Goal: Communication & Community: Answer question/provide support

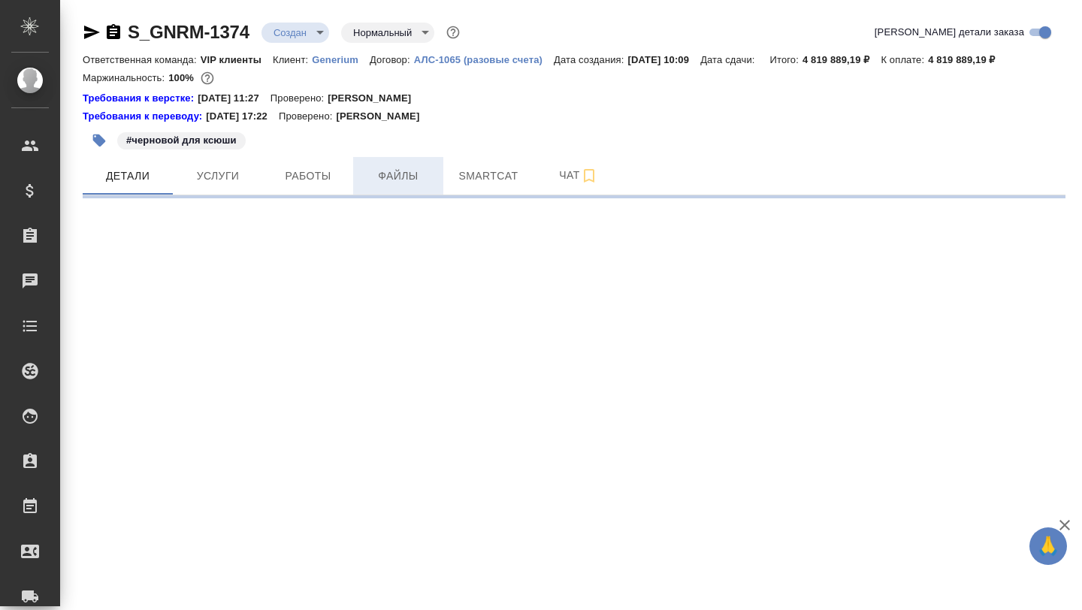
select select "RU"
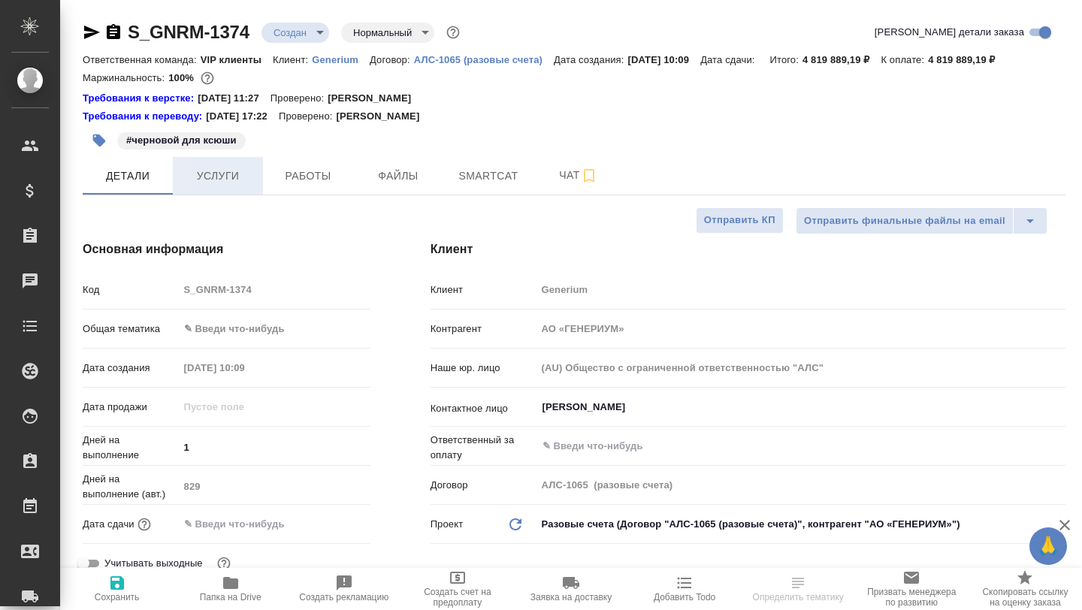
type textarea "x"
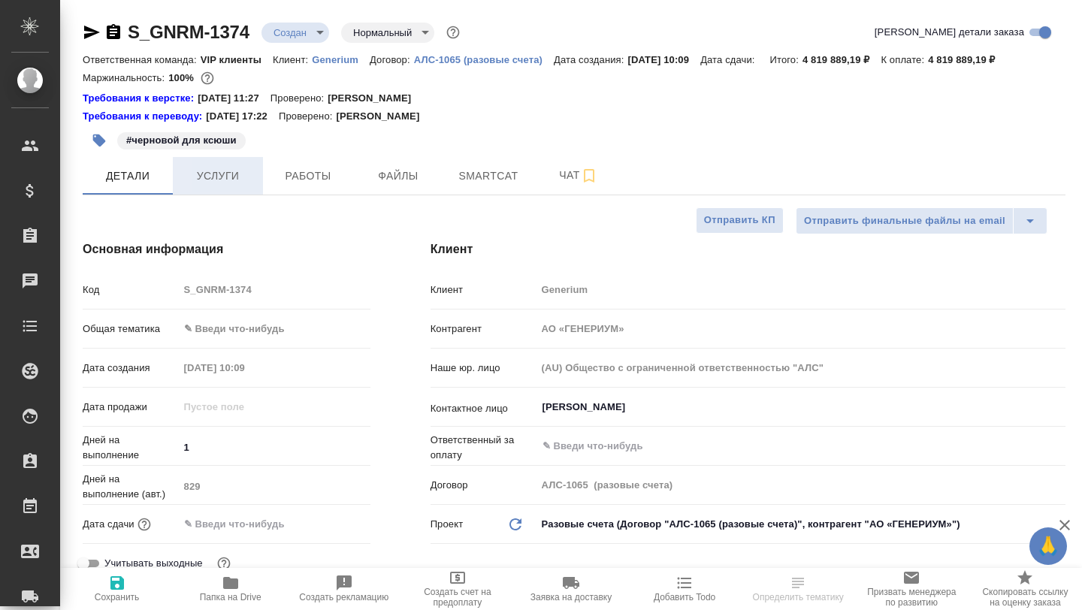
type textarea "x"
type input "[PERSON_NAME]"
click at [205, 163] on button "Услуги" at bounding box center [218, 176] width 90 height 38
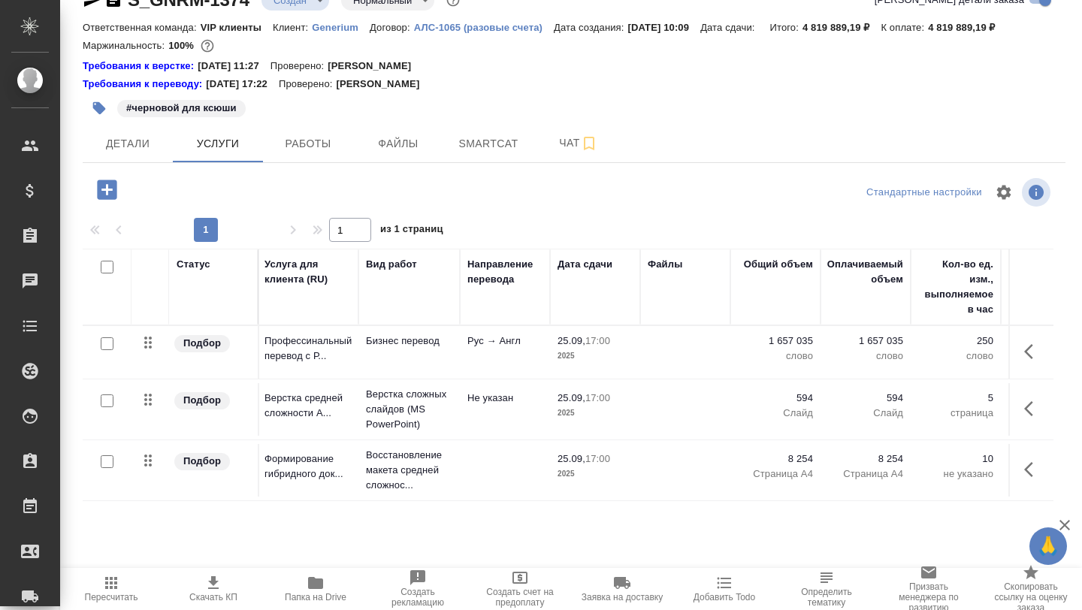
scroll to position [32, 0]
click at [488, 145] on span "Smartcat" at bounding box center [488, 144] width 72 height 19
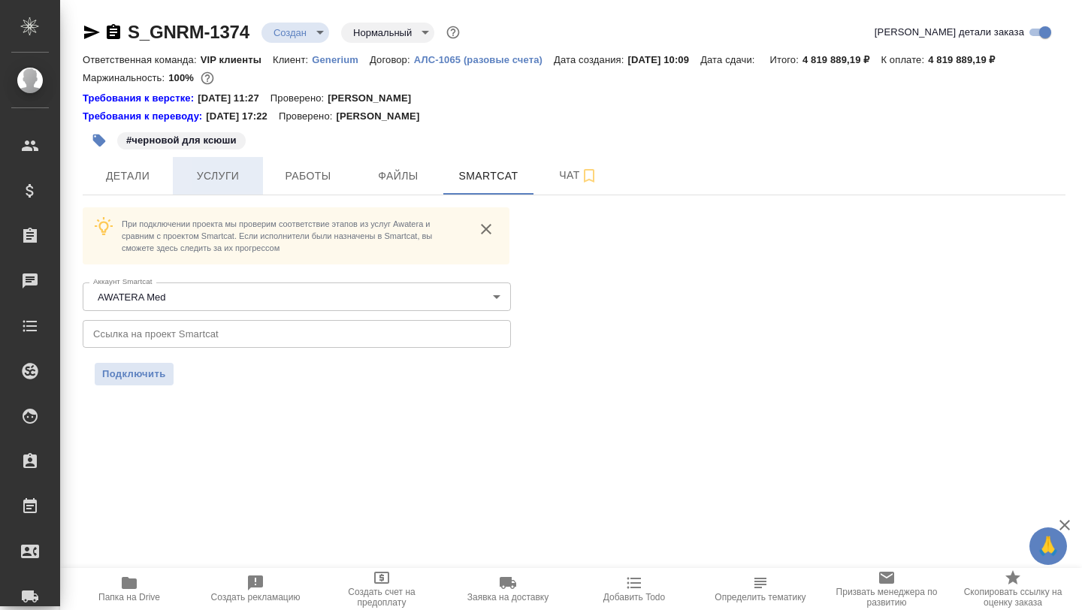
click at [220, 186] on button "Услуги" at bounding box center [218, 176] width 90 height 38
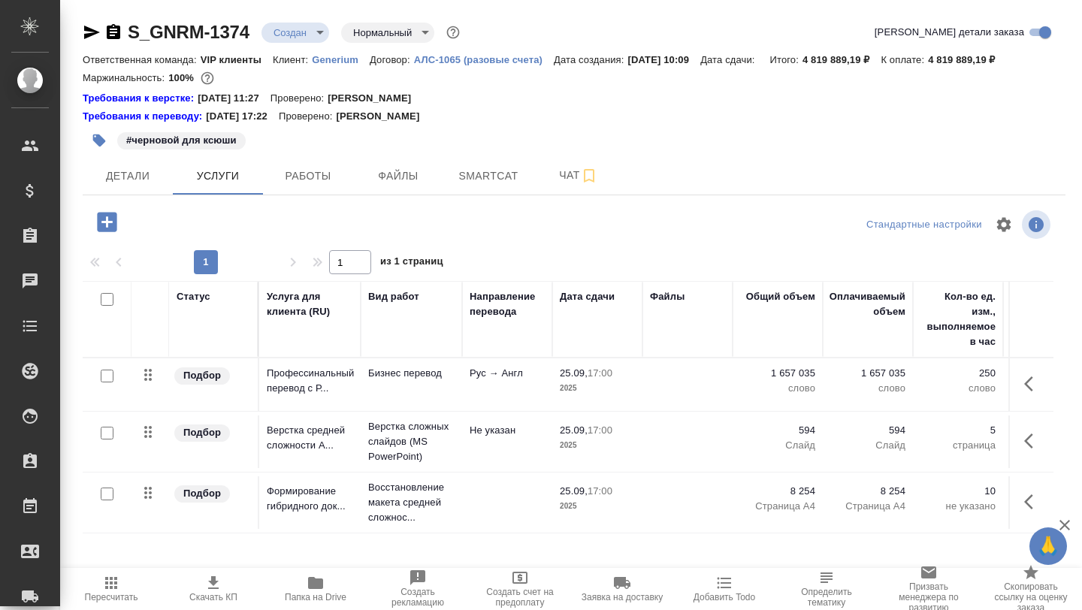
scroll to position [32, 0]
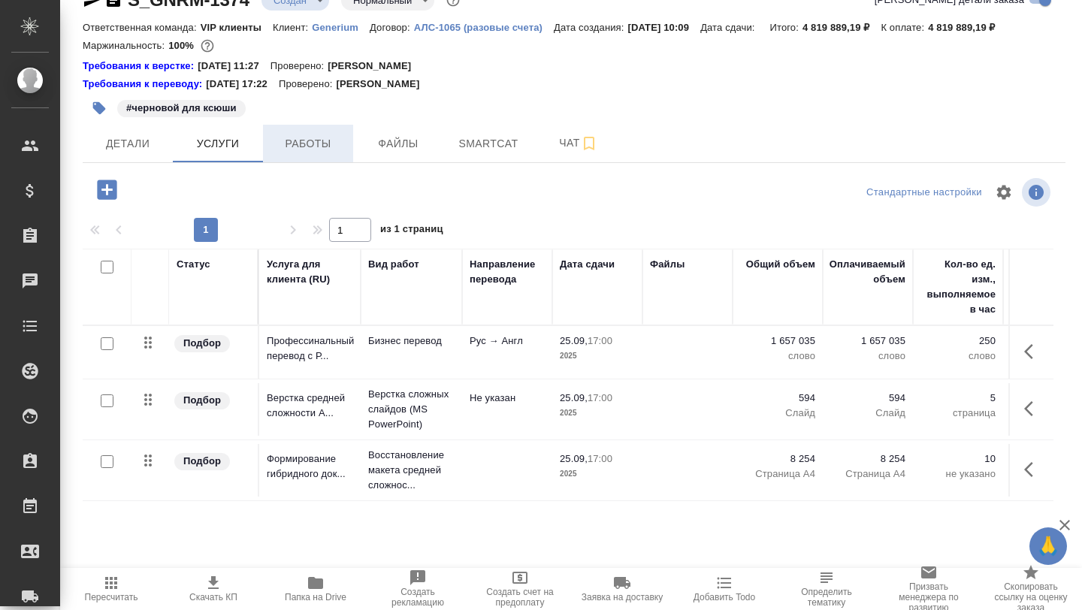
click at [299, 148] on span "Работы" at bounding box center [308, 144] width 72 height 19
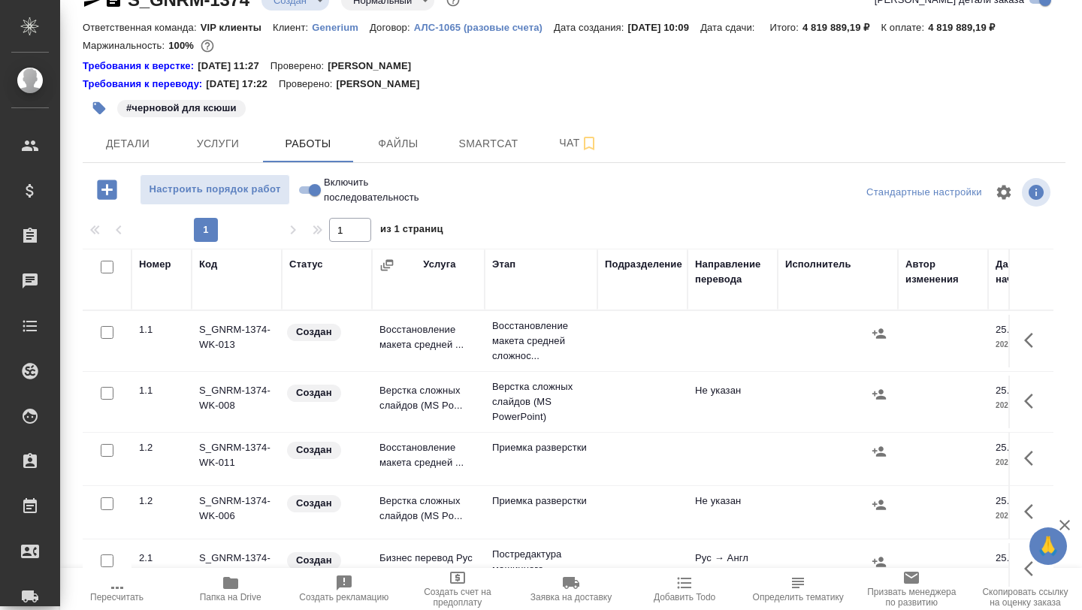
scroll to position [47, 0]
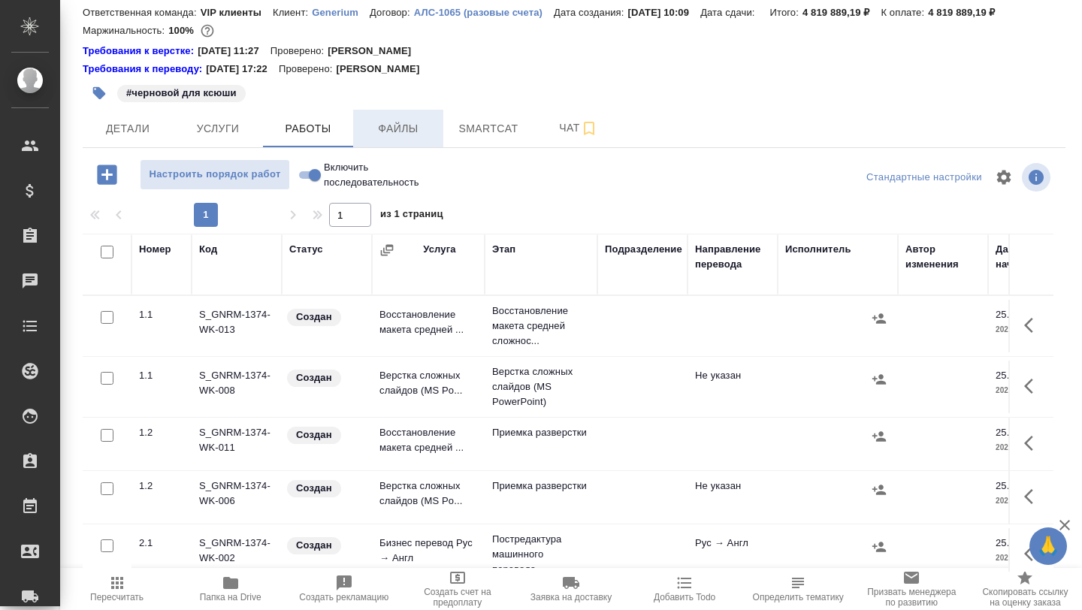
click at [387, 142] on button "Файлы" at bounding box center [398, 129] width 90 height 38
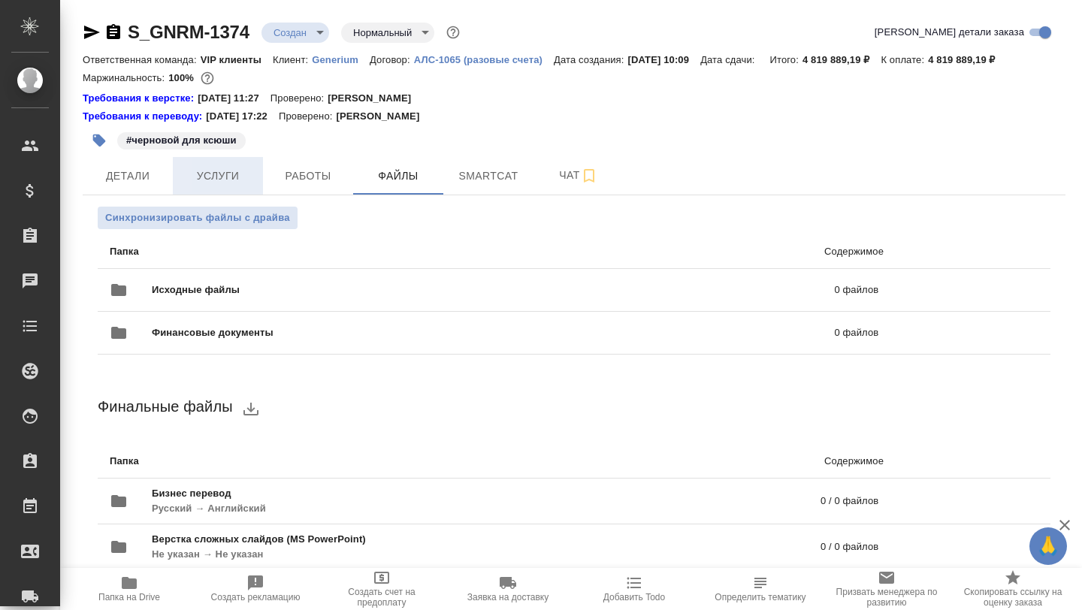
click at [214, 174] on span "Услуги" at bounding box center [218, 176] width 72 height 19
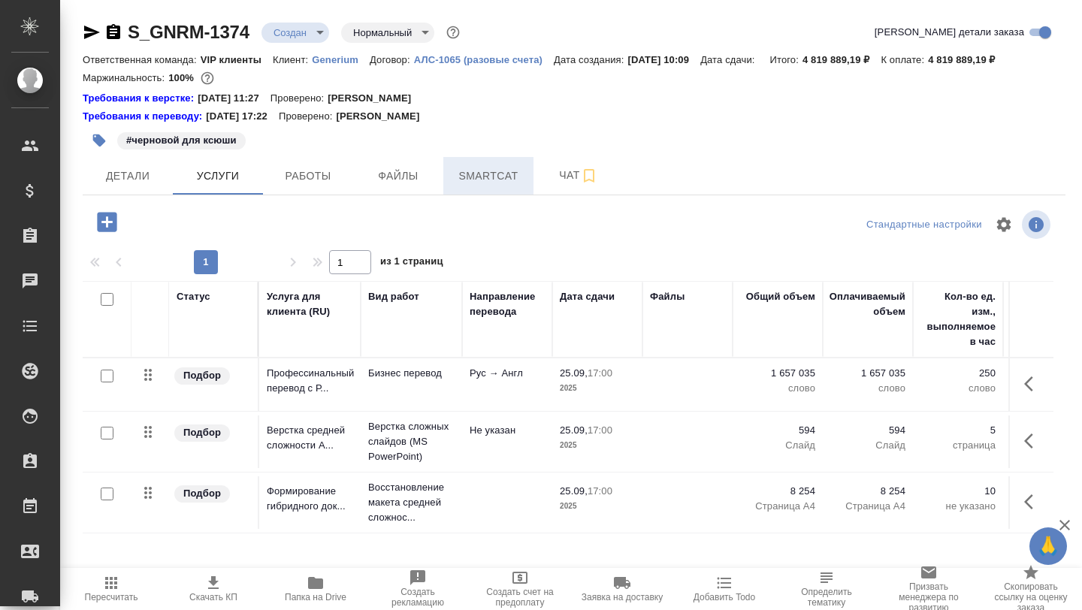
click at [492, 180] on span "Smartcat" at bounding box center [488, 176] width 72 height 19
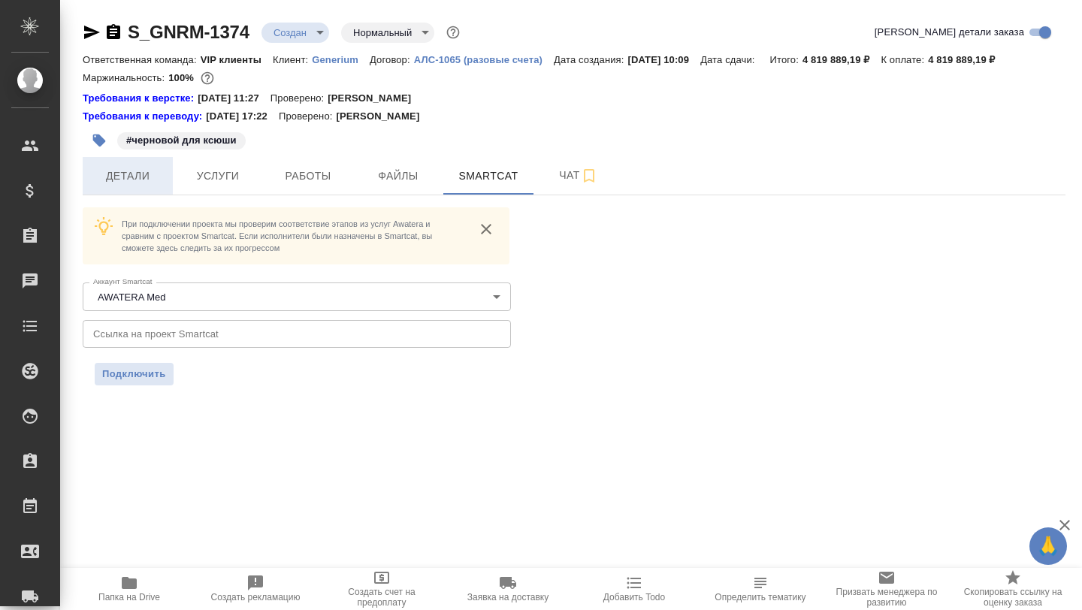
click at [133, 174] on span "Детали" at bounding box center [128, 176] width 72 height 19
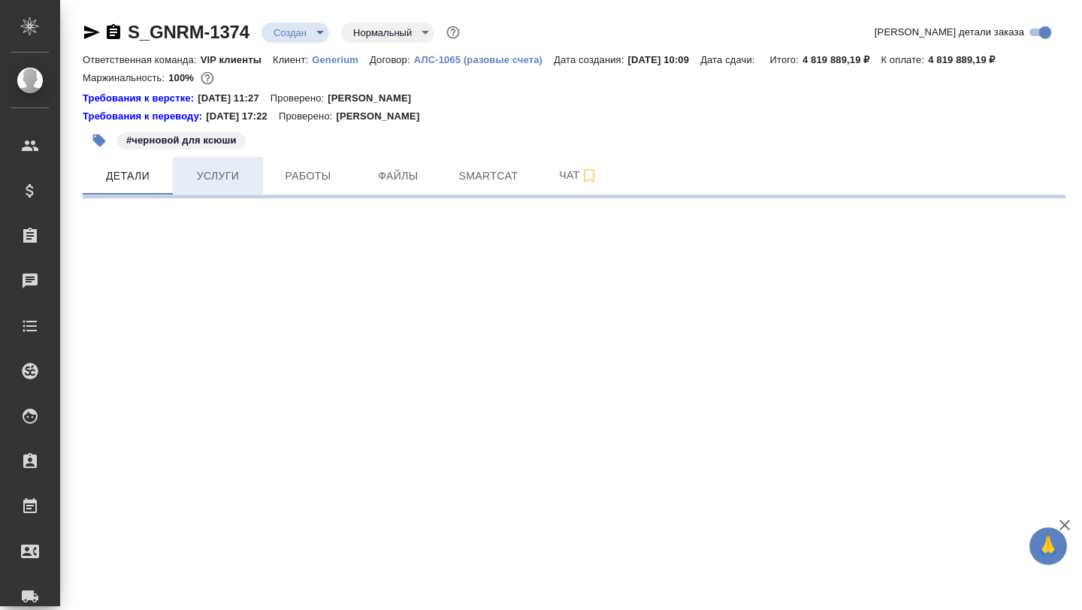
select select "RU"
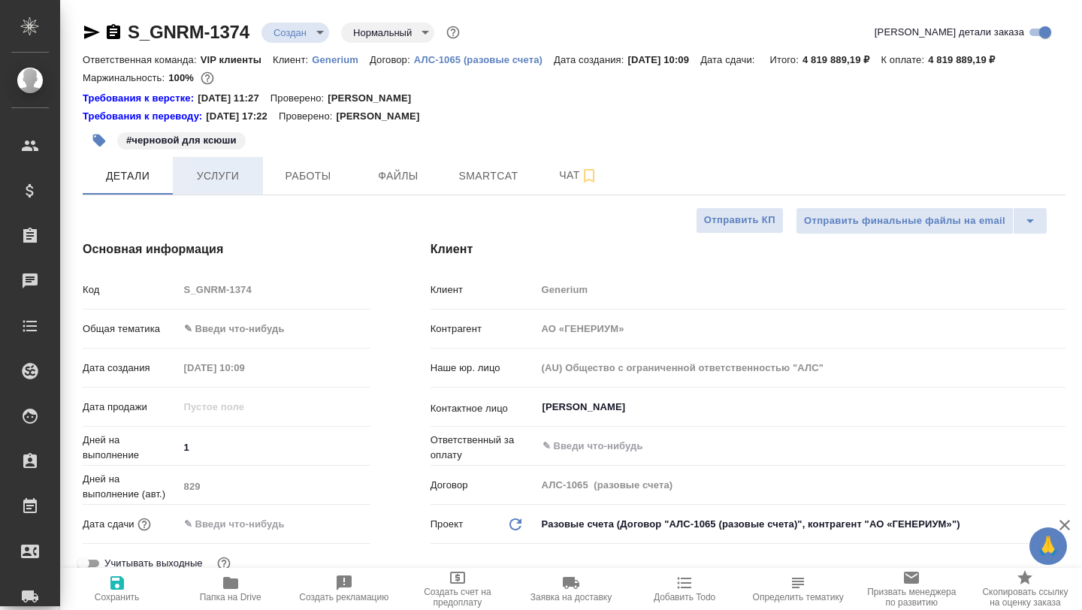
type textarea "x"
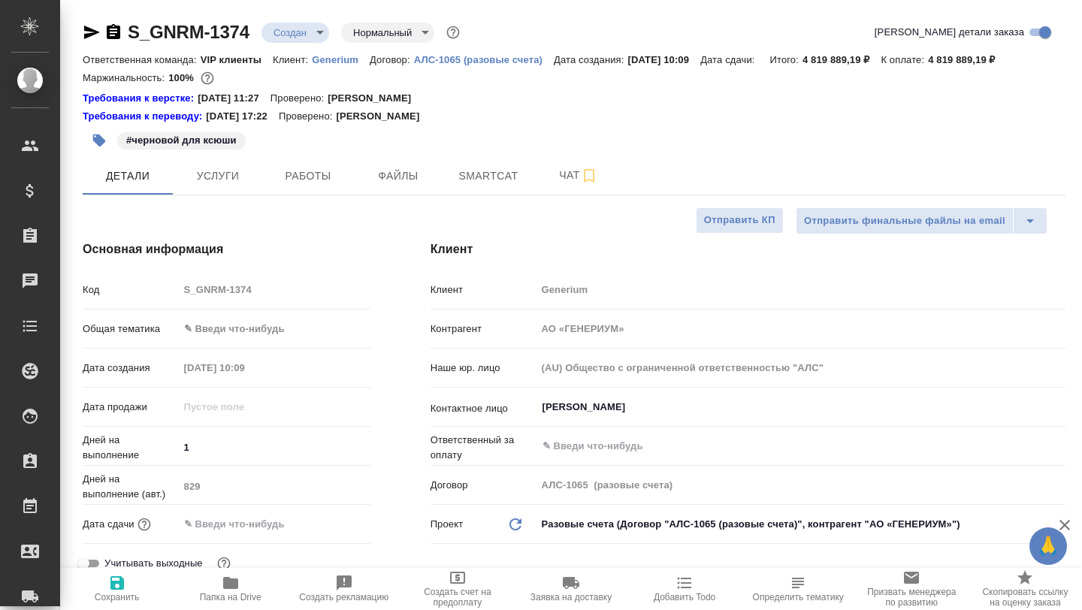
type textarea "x"
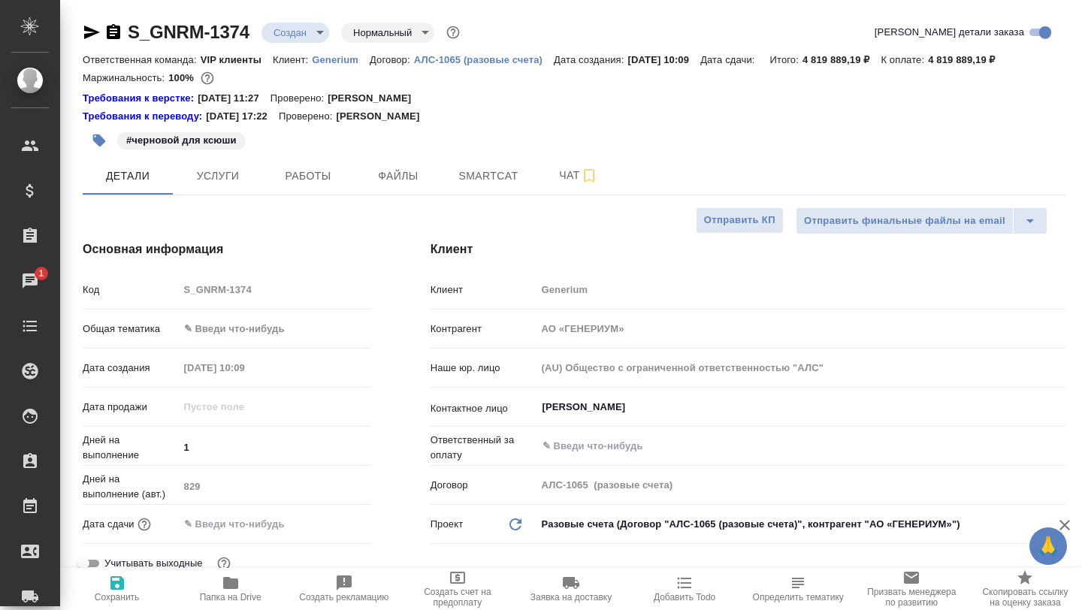
type textarea "x"
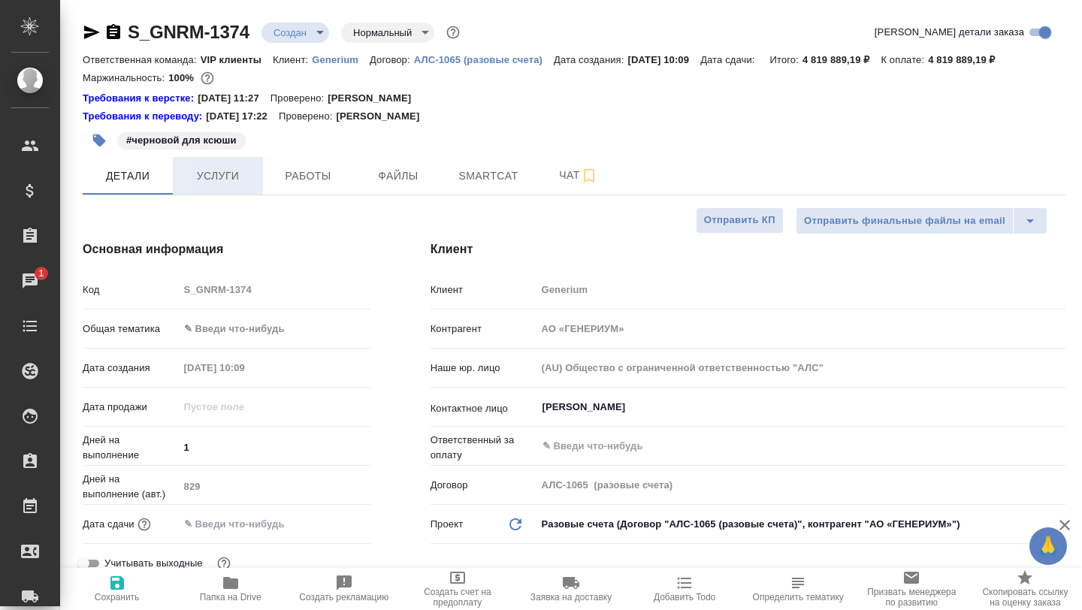
click at [234, 186] on button "Услуги" at bounding box center [218, 176] width 90 height 38
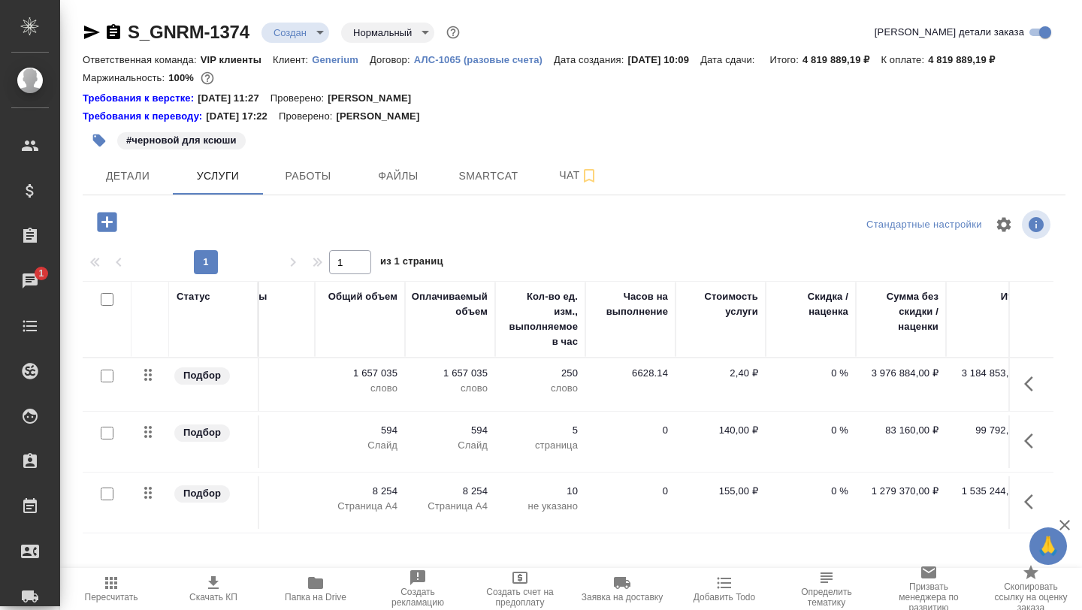
scroll to position [0, 420]
click at [839, 62] on p "4 819 889,19 ₽" at bounding box center [842, 59] width 78 height 11
click at [803, 62] on p "Итого:" at bounding box center [786, 59] width 32 height 11
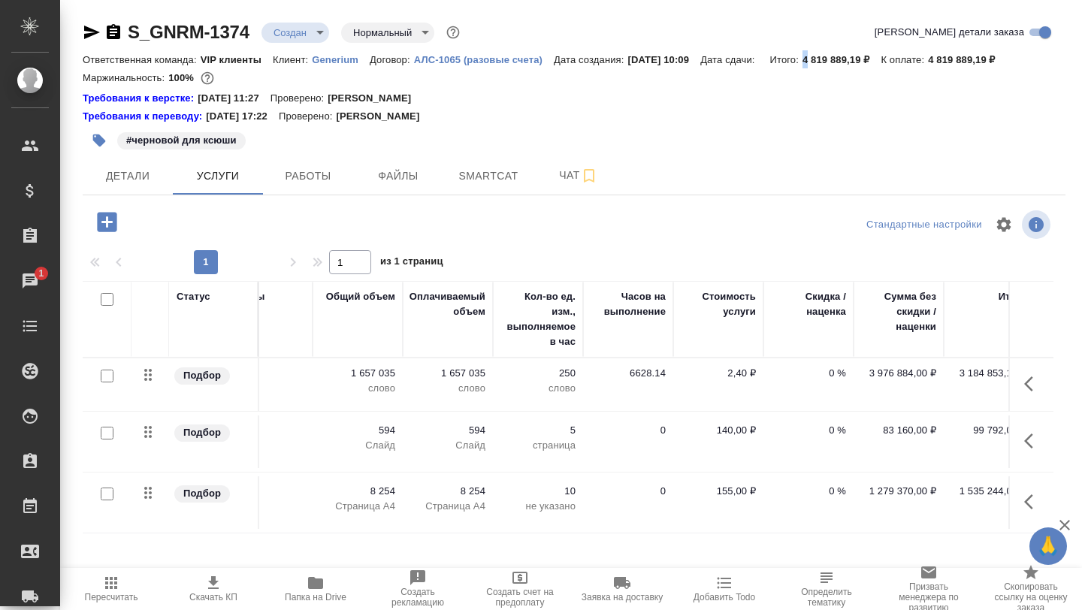
click at [851, 64] on p "4 819 889,19 ₽" at bounding box center [842, 59] width 78 height 11
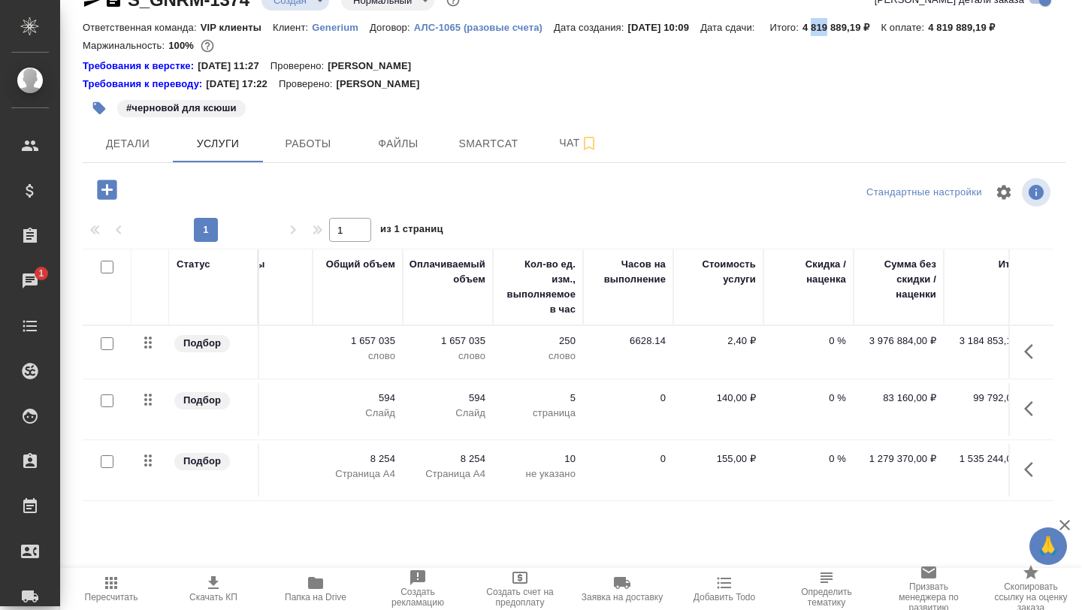
scroll to position [0, 0]
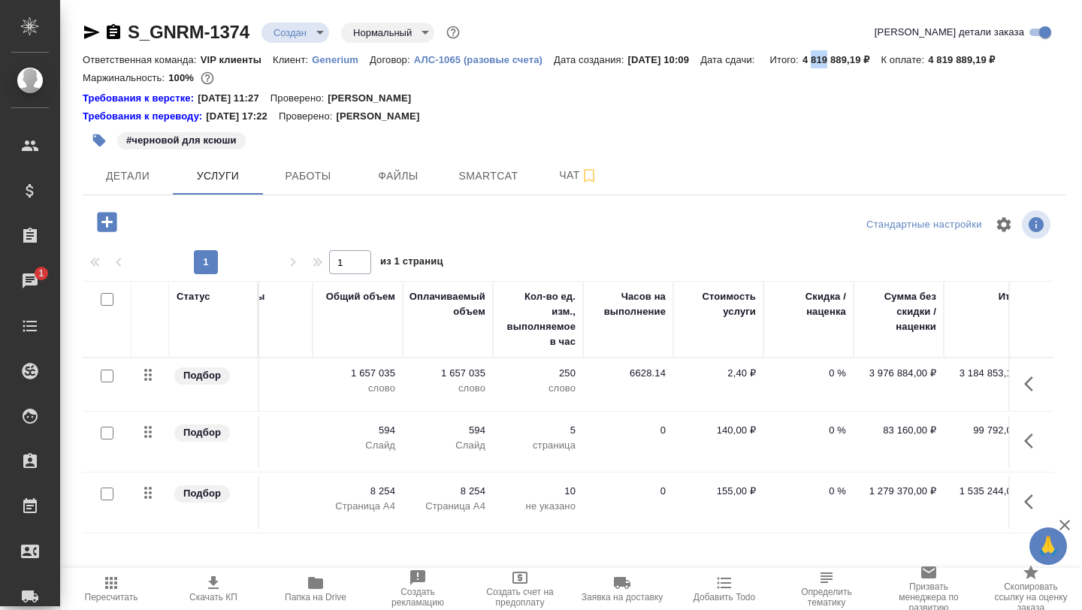
click at [380, 99] on p "[PERSON_NAME]" at bounding box center [375, 98] width 95 height 15
click at [356, 101] on p "[PERSON_NAME]" at bounding box center [375, 98] width 95 height 15
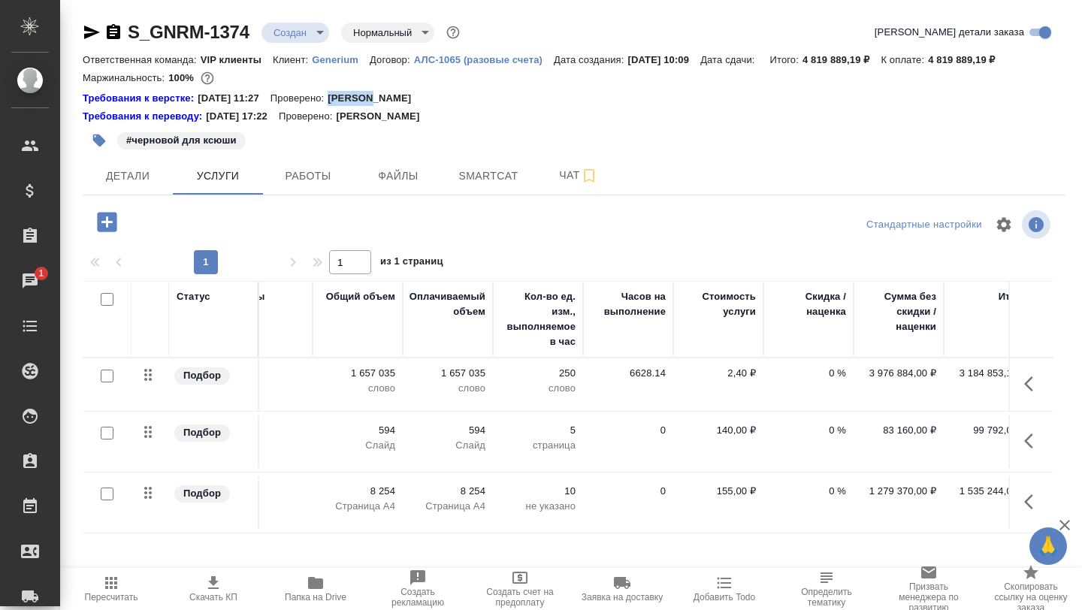
click at [356, 101] on p "[PERSON_NAME]" at bounding box center [375, 98] width 95 height 15
click at [372, 99] on p "[PERSON_NAME]" at bounding box center [375, 98] width 95 height 15
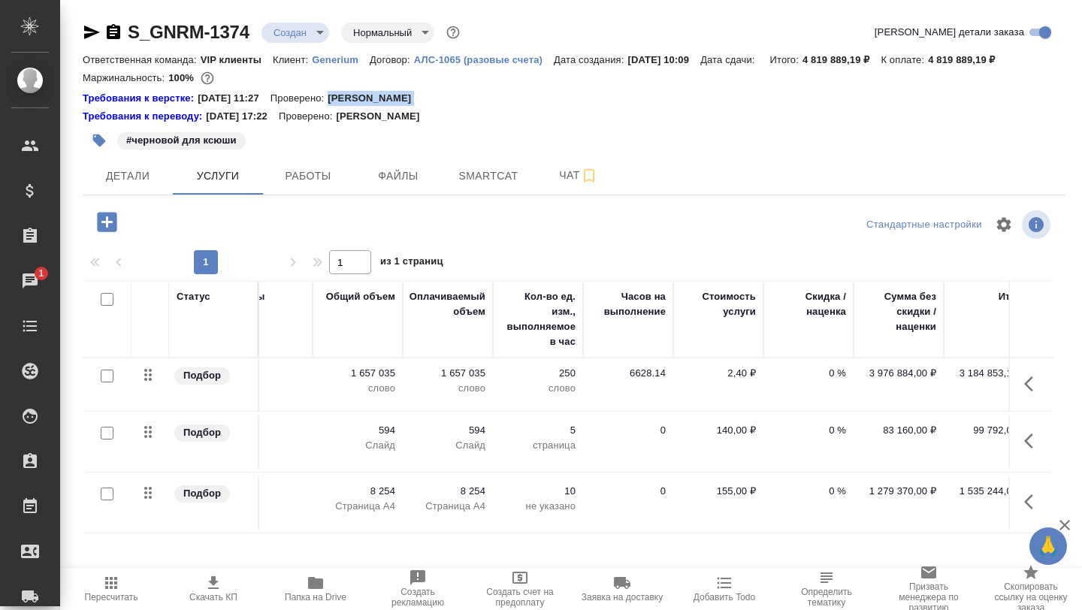
click at [380, 119] on p "[PERSON_NAME]" at bounding box center [383, 116] width 95 height 15
click at [365, 97] on p "[PERSON_NAME]" at bounding box center [375, 98] width 95 height 15
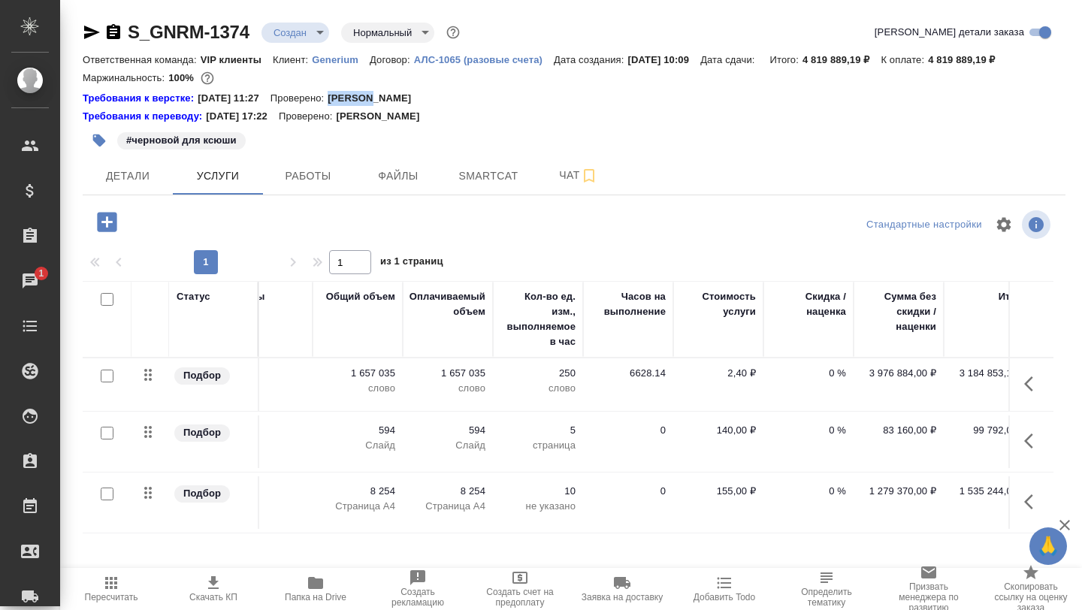
click at [365, 97] on p "[PERSON_NAME]" at bounding box center [375, 98] width 95 height 15
click at [135, 187] on button "Детали" at bounding box center [128, 176] width 90 height 38
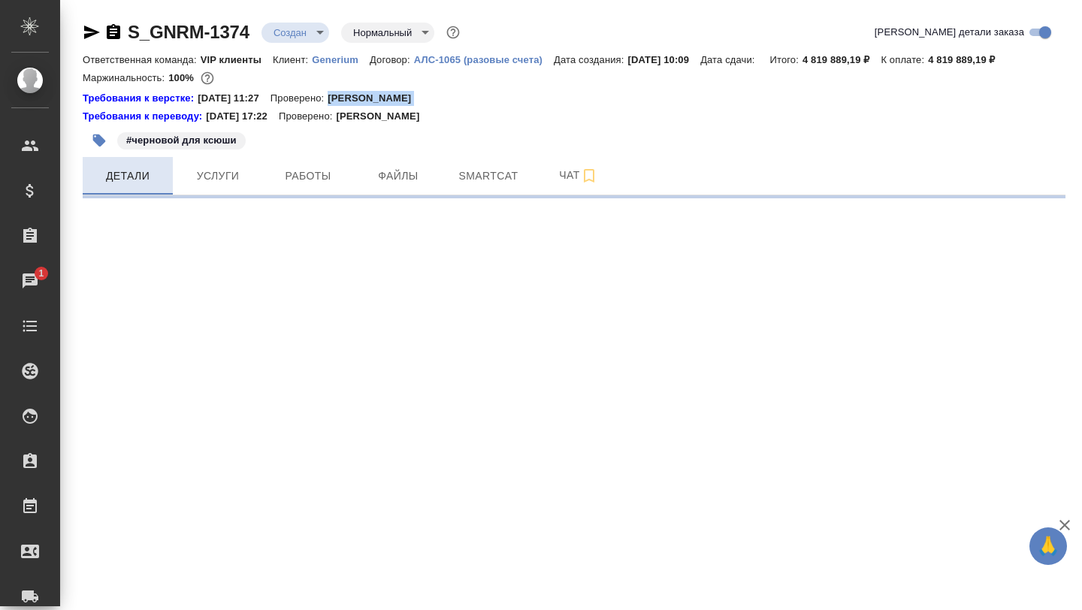
select select "RU"
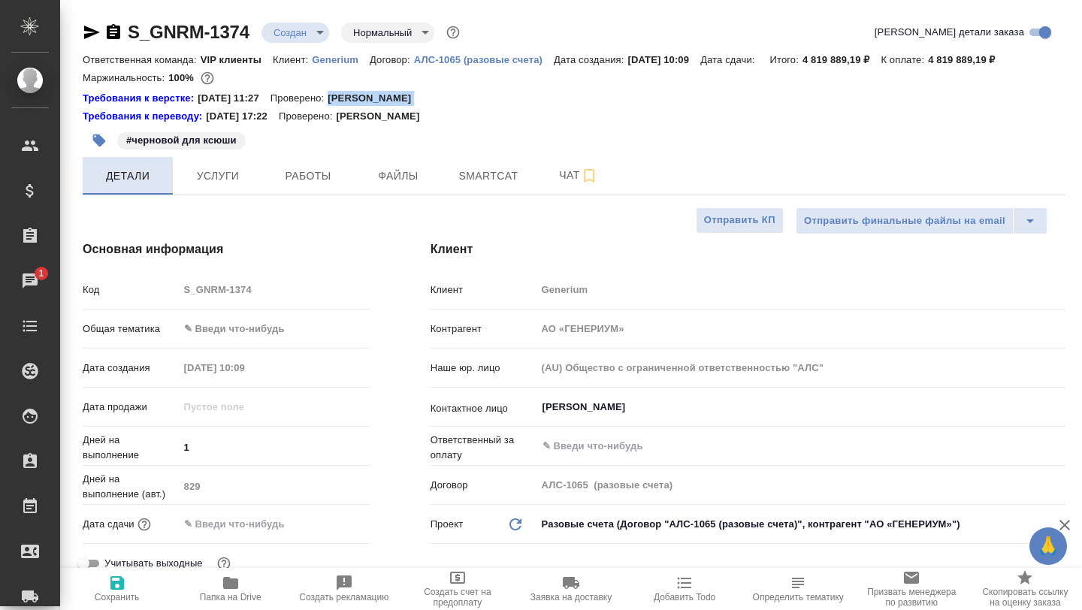
type textarea "x"
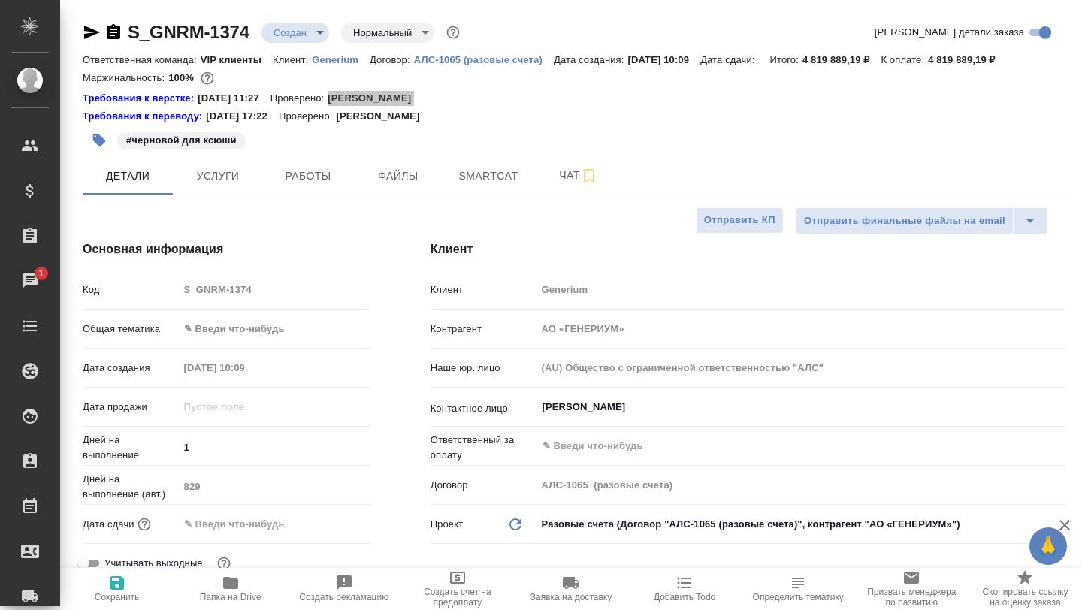
type textarea "x"
click at [497, 189] on button "Smartcat" at bounding box center [488, 176] width 90 height 38
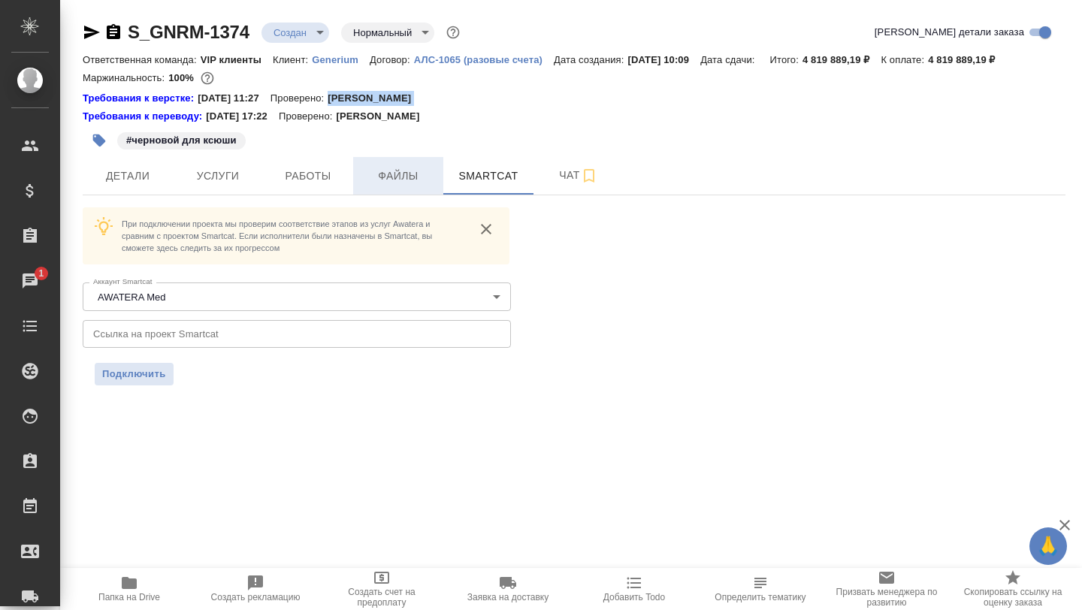
click at [407, 173] on span "Файлы" at bounding box center [398, 176] width 72 height 19
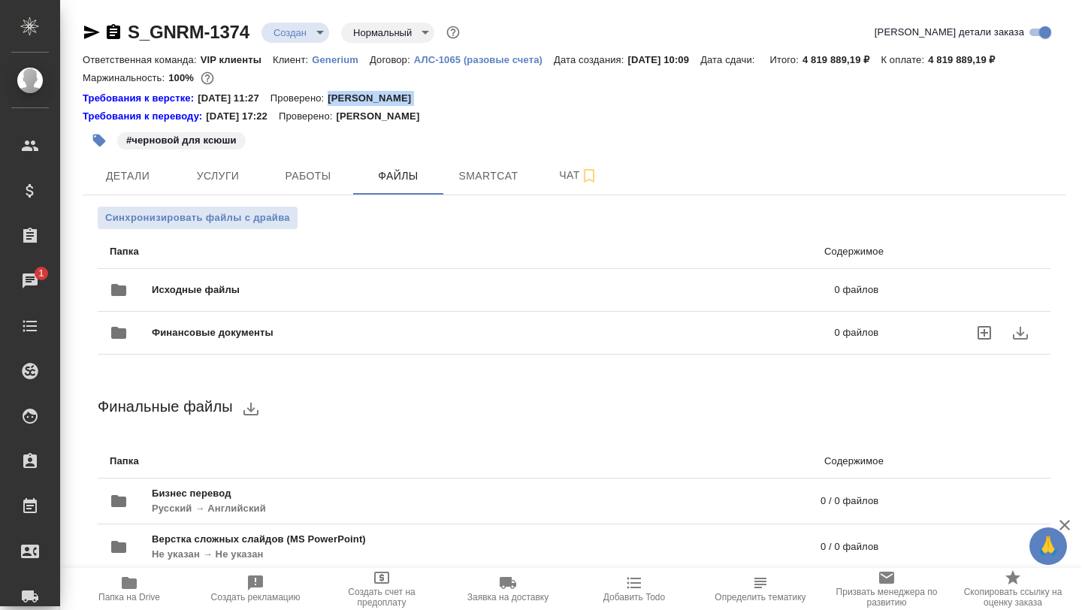
scroll to position [59, 0]
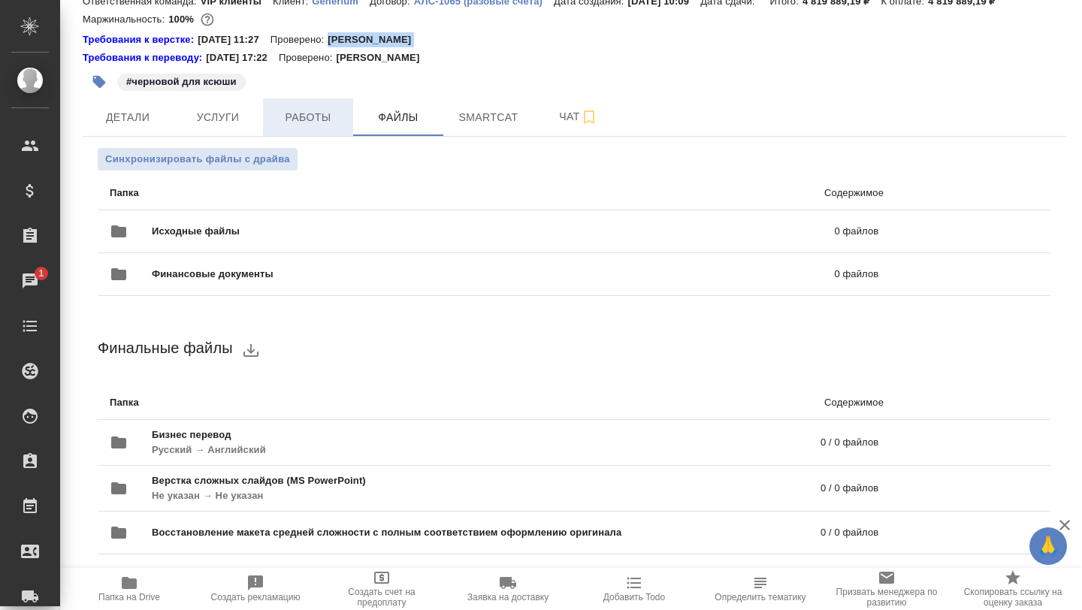
click at [301, 129] on button "Работы" at bounding box center [308, 117] width 90 height 38
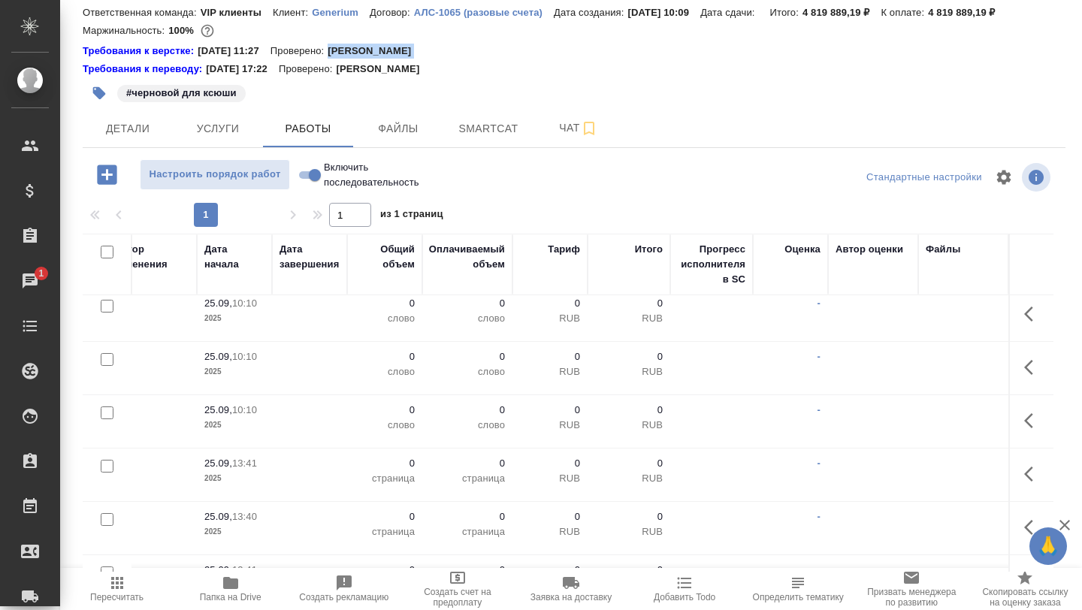
scroll to position [440, 791]
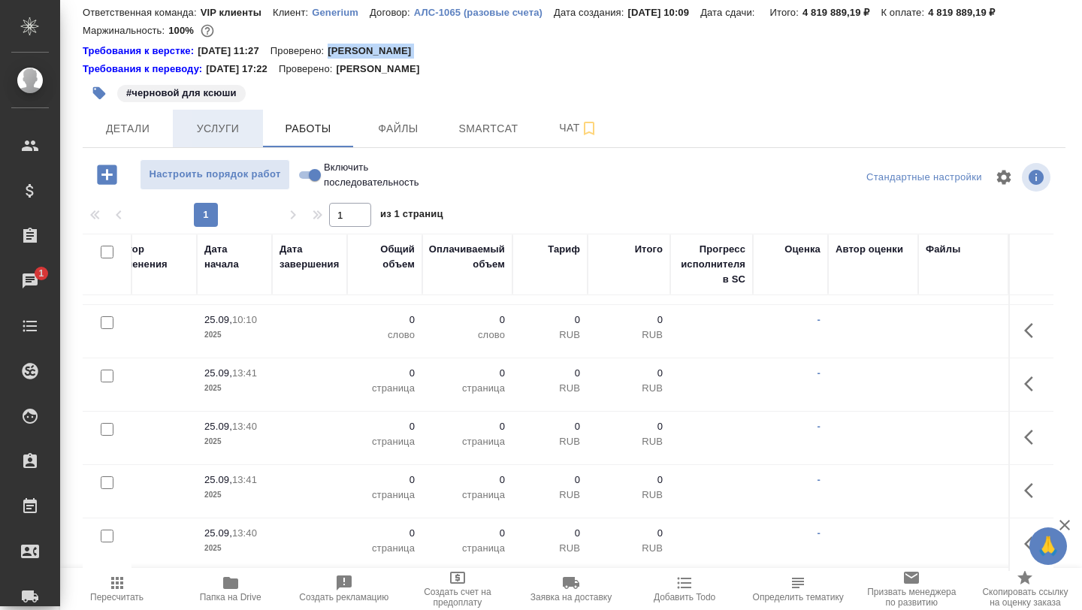
click at [201, 134] on span "Услуги" at bounding box center [218, 128] width 72 height 19
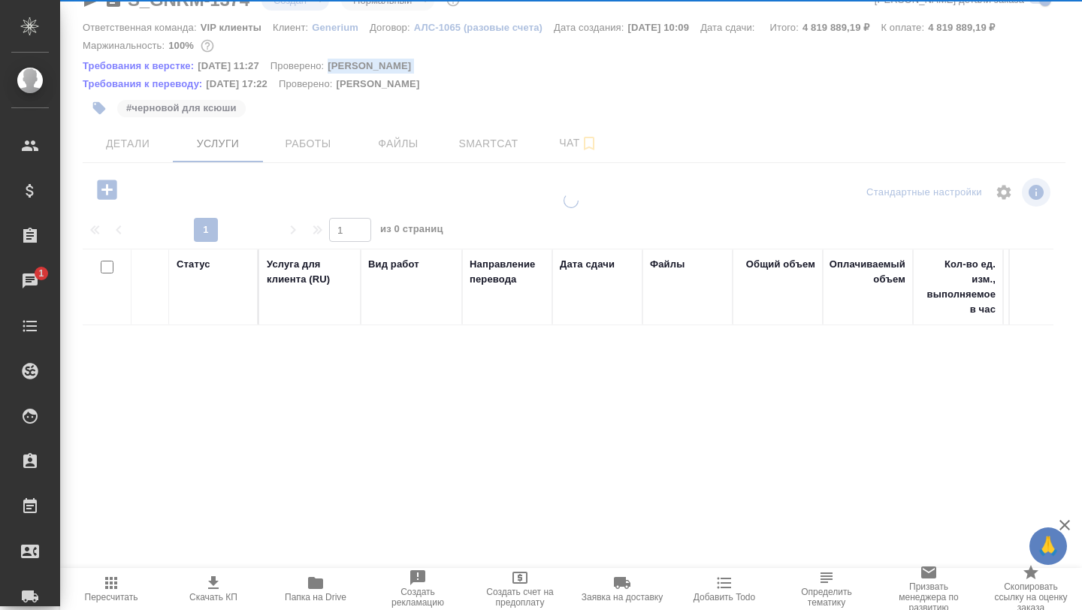
scroll to position [32, 0]
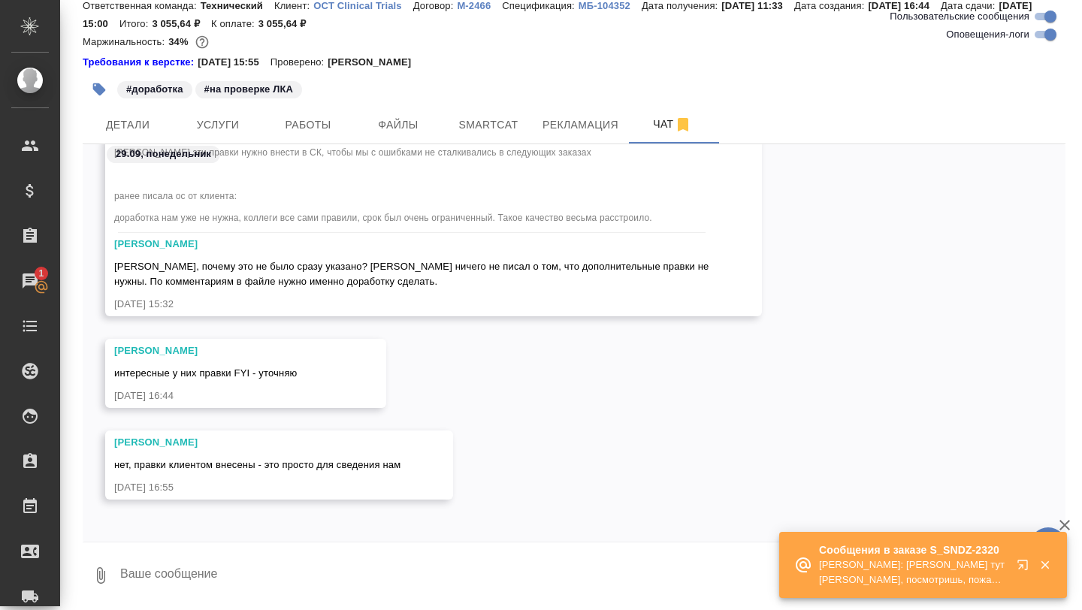
scroll to position [74661, 0]
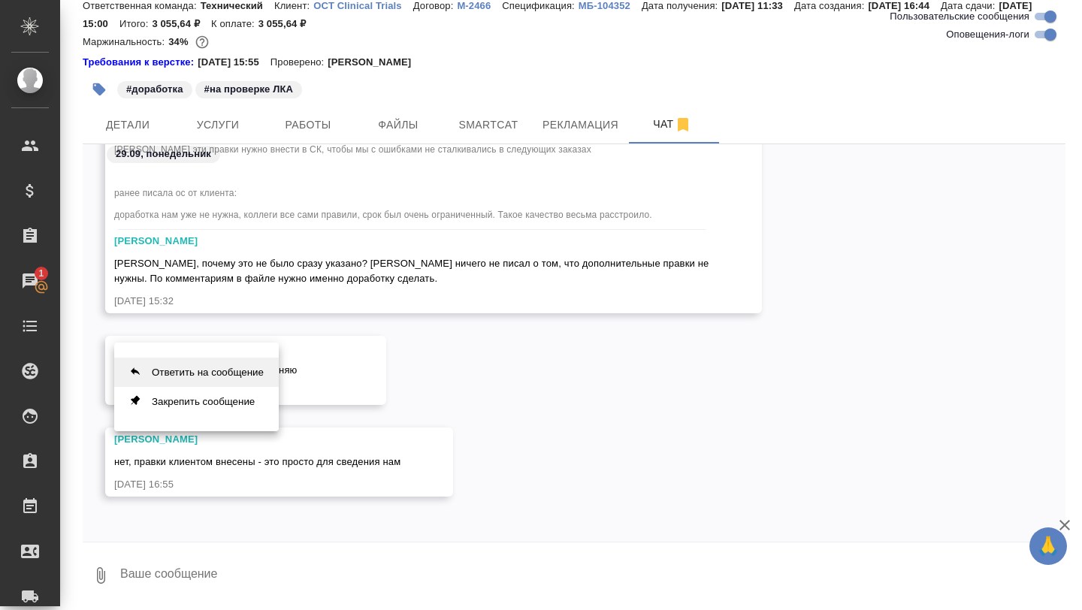
click at [234, 367] on button "Ответить на сообщение" at bounding box center [196, 372] width 165 height 29
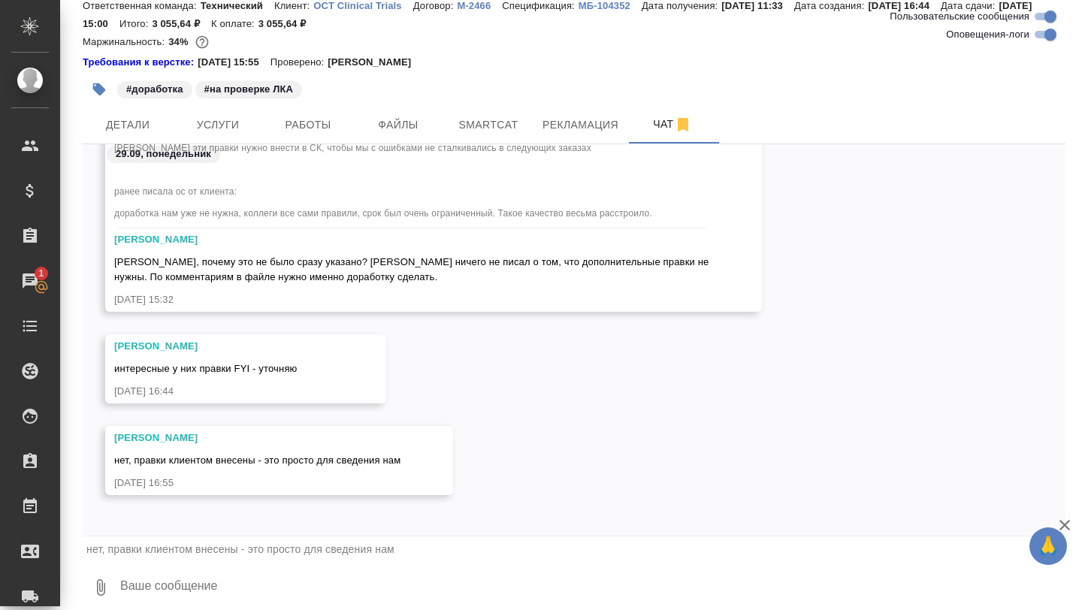
click at [201, 562] on textarea at bounding box center [592, 587] width 947 height 51
type textarea "тогда нам бы их вариант перевода адреса, чтобы точно все внести как нужно"
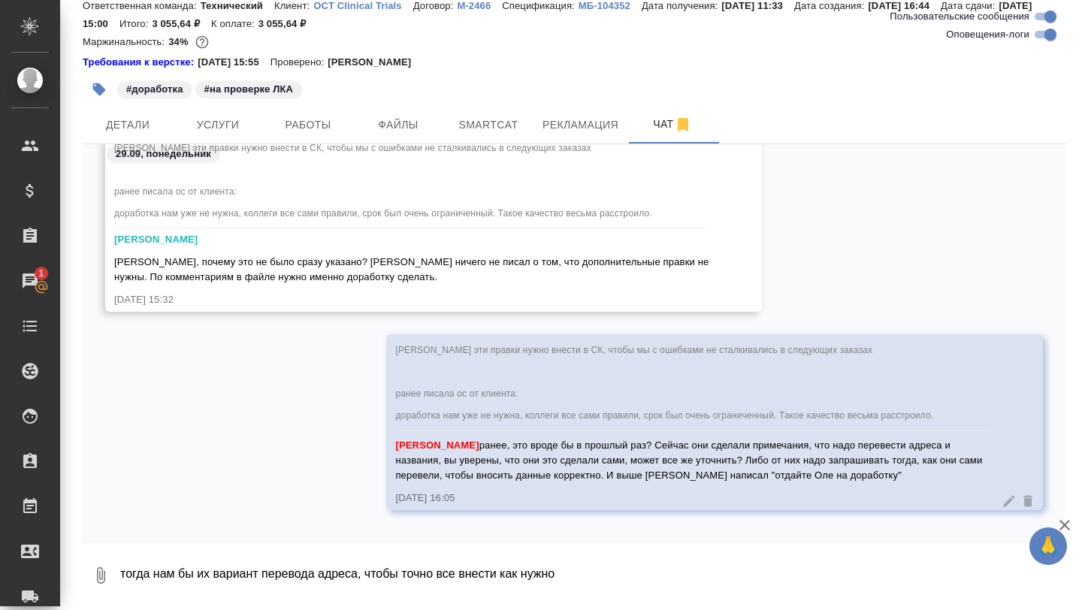
scroll to position [74964, 0]
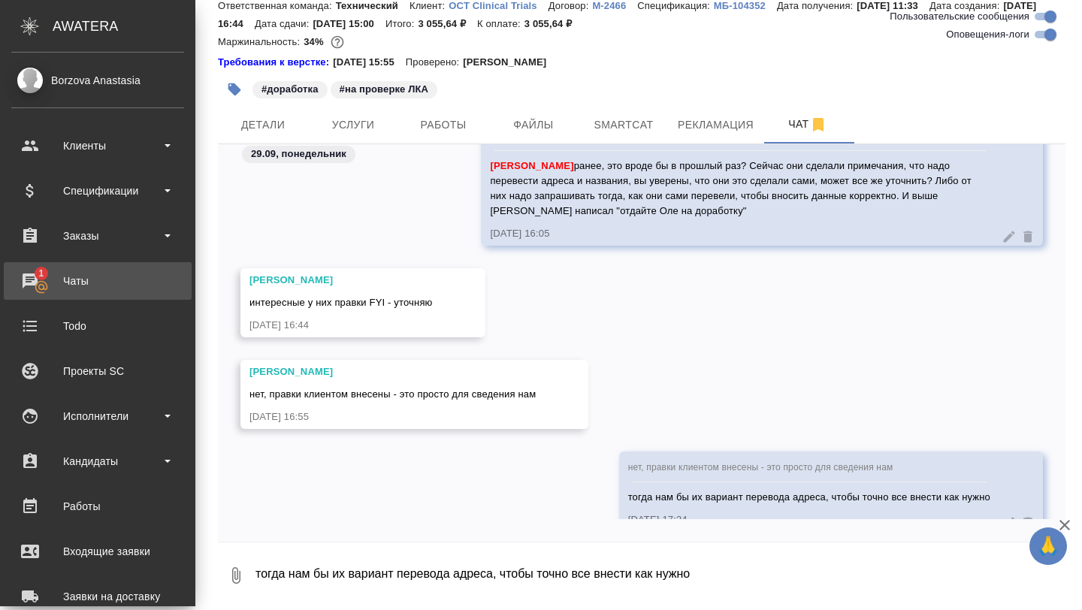
click at [38, 282] on div "Чаты" at bounding box center [97, 281] width 173 height 23
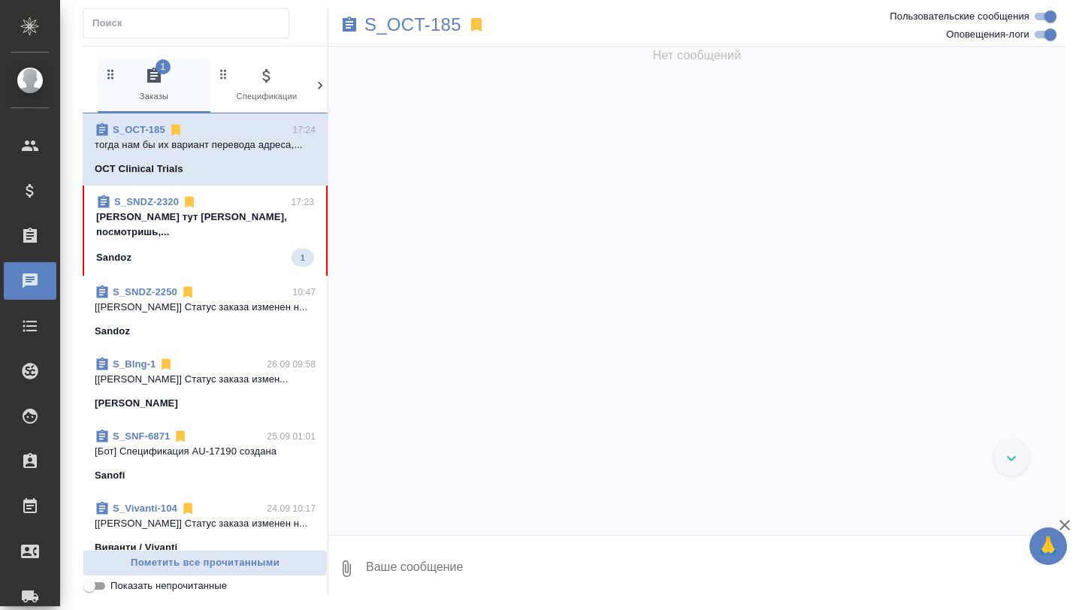
scroll to position [100345, 0]
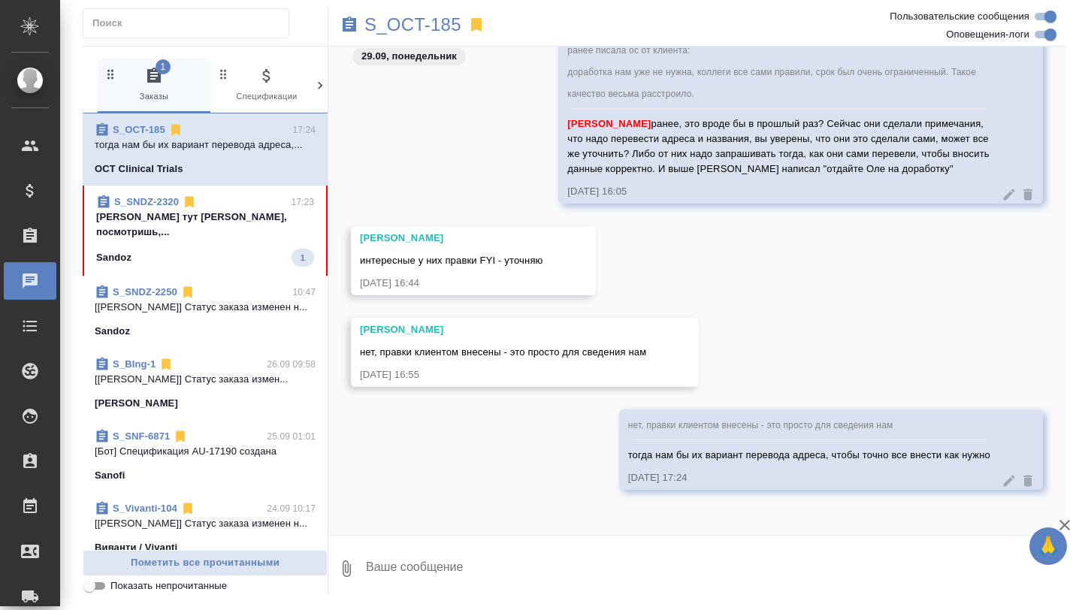
click at [207, 262] on div "Sandoz 1" at bounding box center [205, 258] width 218 height 18
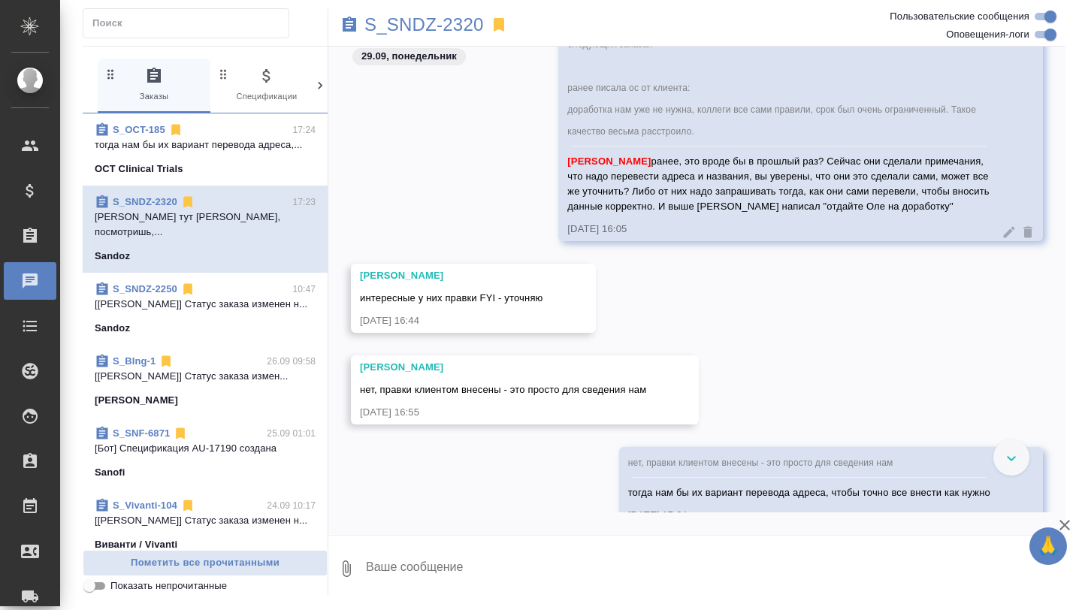
scroll to position [100232, 0]
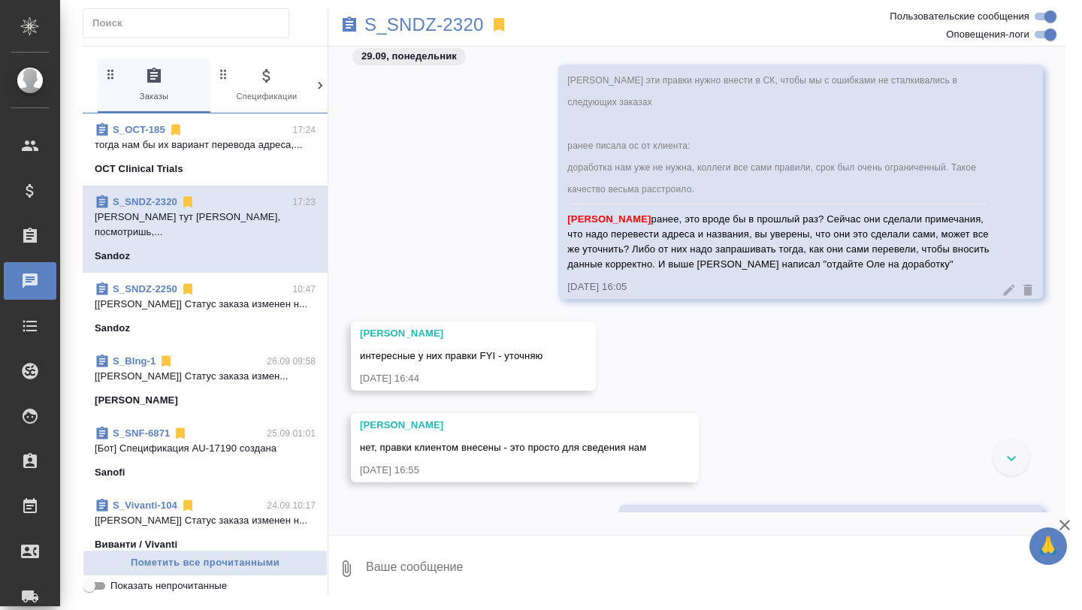
click at [225, 249] on div "Sandoz" at bounding box center [205, 256] width 221 height 15
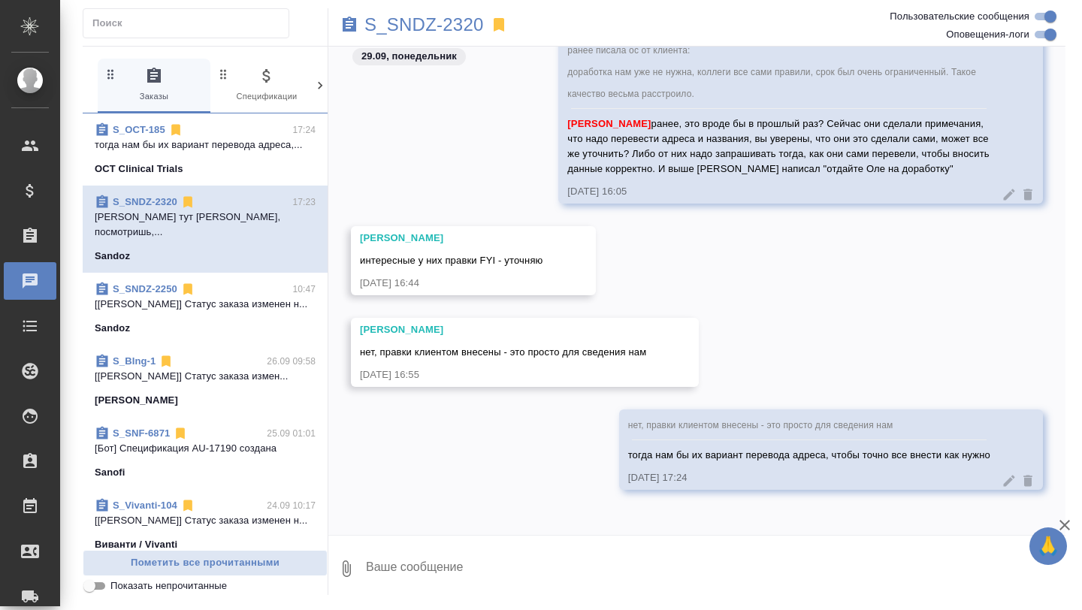
scroll to position [100345, 0]
click at [218, 143] on p "тогда нам бы их вариант перевода адреса,..." at bounding box center [205, 145] width 221 height 15
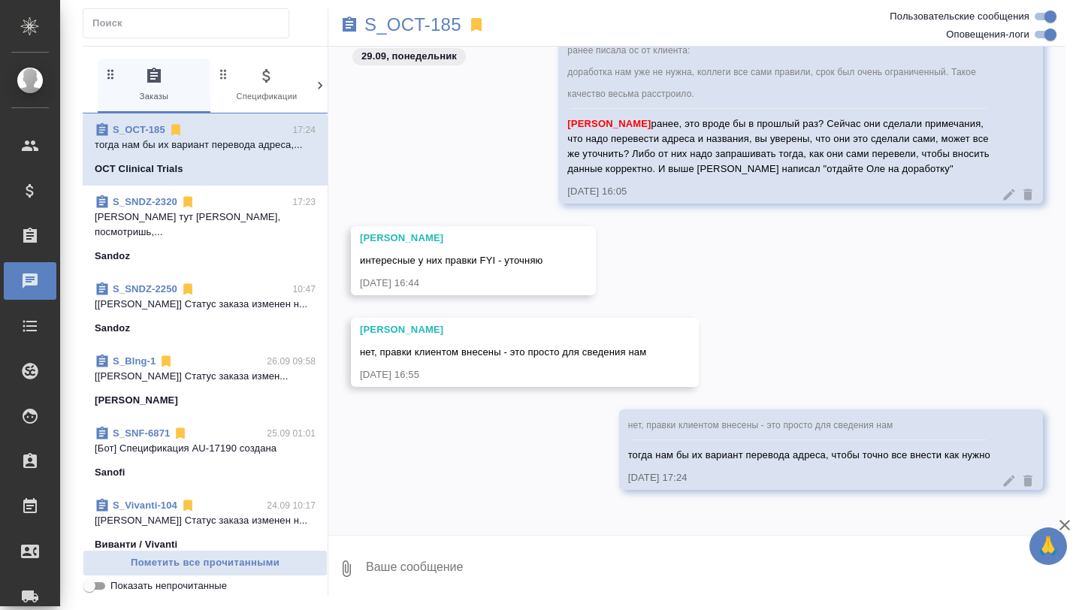
click at [206, 190] on div "S_SNDZ-2320 17:23 Борзова Анастасия тут Настя, посмотришь,... Sandoz" at bounding box center [205, 229] width 245 height 87
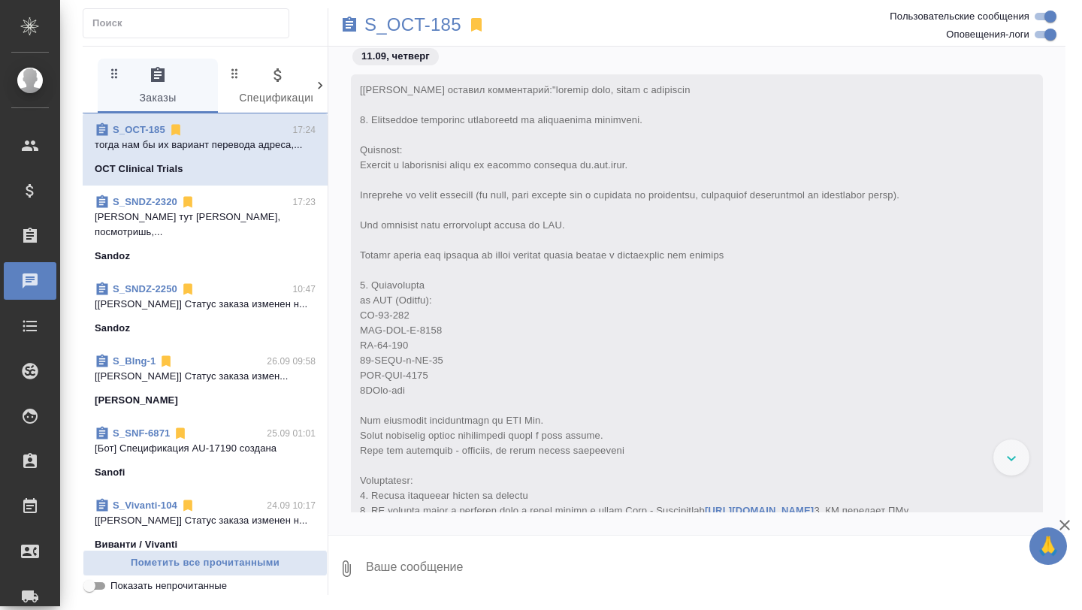
scroll to position [100345, 0]
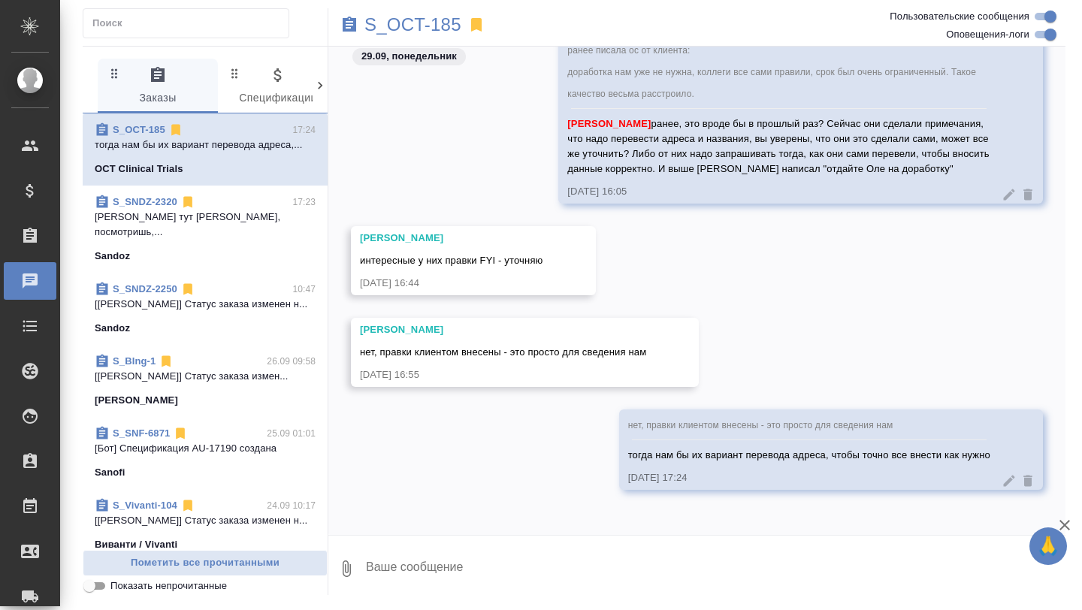
click at [235, 216] on p "[PERSON_NAME] тут [PERSON_NAME], посмотришь,..." at bounding box center [205, 225] width 221 height 30
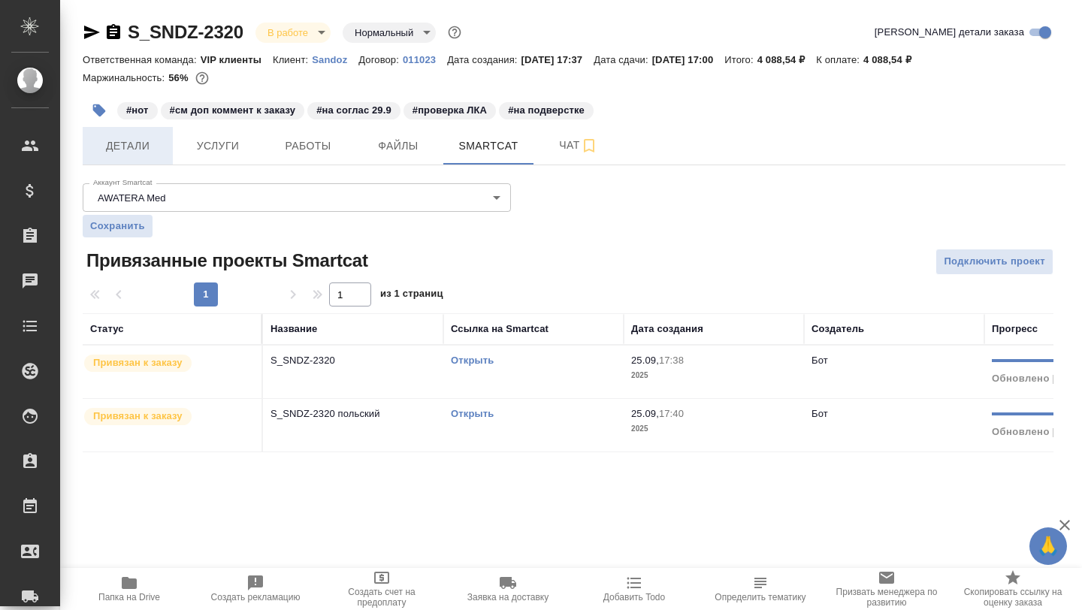
click at [131, 146] on span "Детали" at bounding box center [128, 146] width 72 height 19
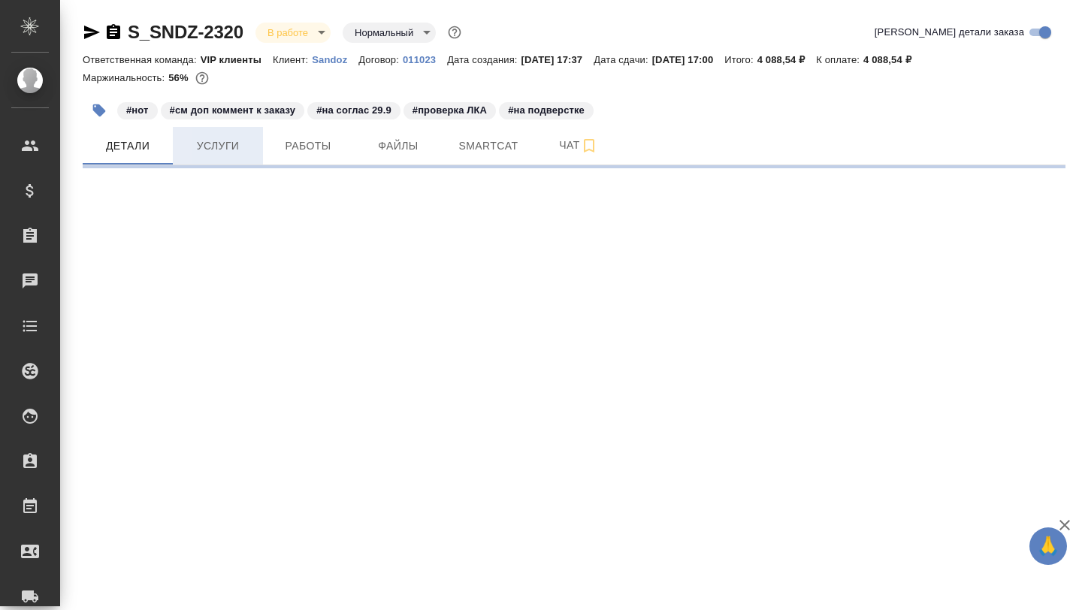
select select "RU"
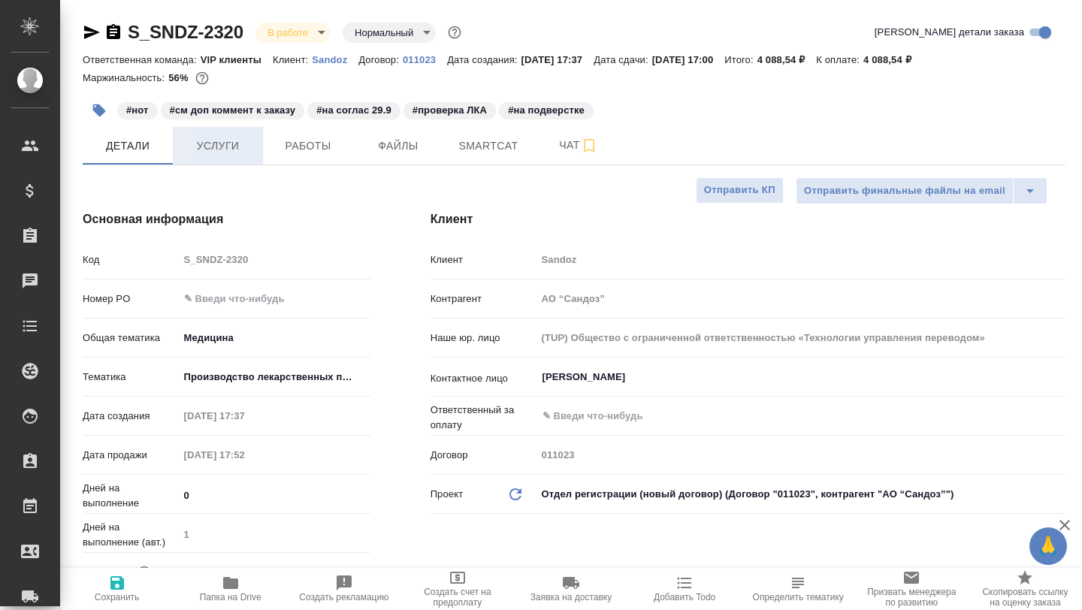
type textarea "x"
click at [566, 146] on span "Чат" at bounding box center [579, 145] width 72 height 19
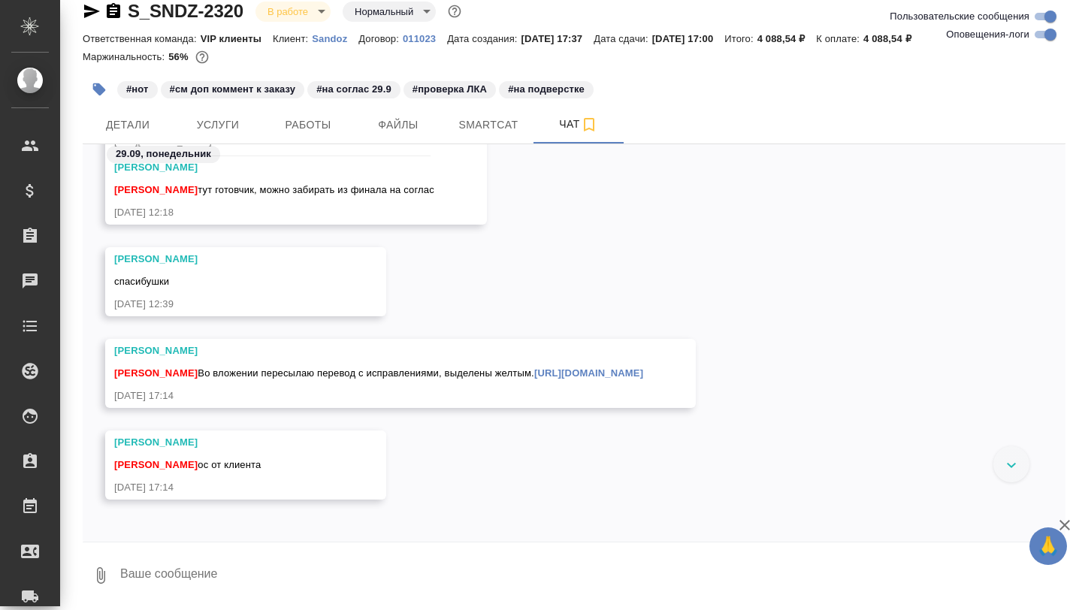
scroll to position [42469, 0]
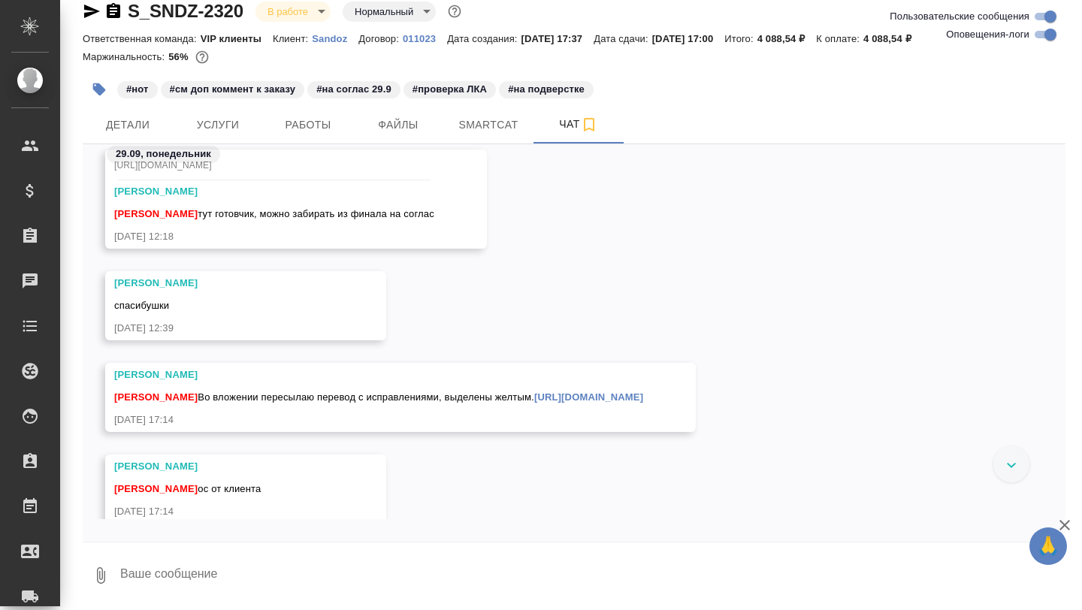
click at [343, 405] on div "Горшкова Валентина Во вложении пересылаю перевод с исправлениями, выделены желт…" at bounding box center [378, 395] width 529 height 19
click at [534, 403] on link "https://drive.awatera.com/apps/files/files?dir=/Shares/Sandoz/Orders/S_SNDZ-232…" at bounding box center [588, 397] width 109 height 11
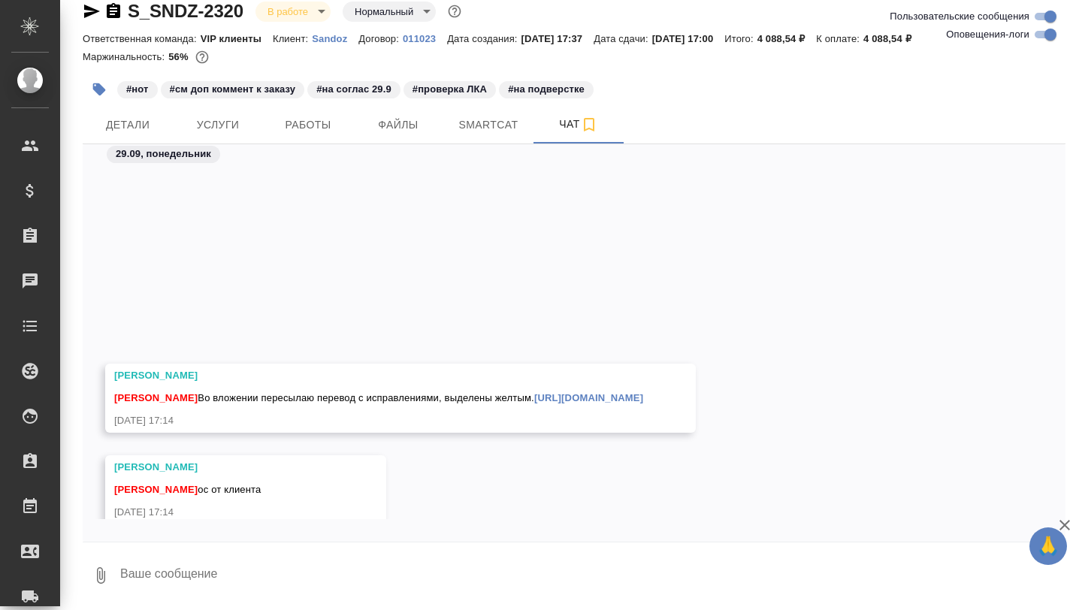
scroll to position [42710, 0]
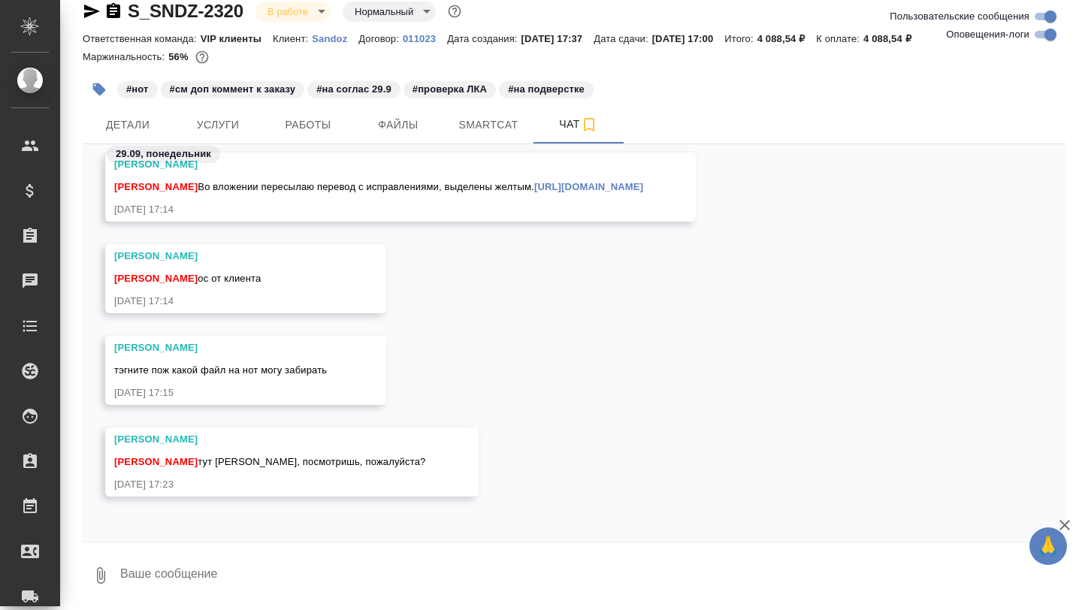
click at [188, 546] on div at bounding box center [574, 547] width 983 height 8
click at [178, 568] on textarea at bounding box center [592, 575] width 947 height 51
type textarea """
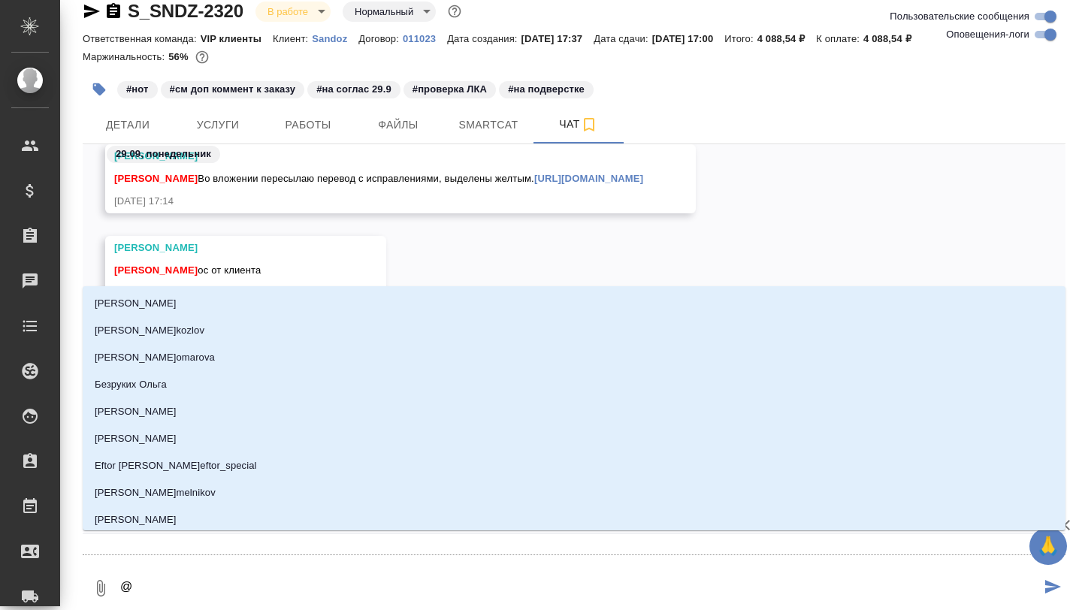
type textarea "@г"
type input "г"
type textarea "@го"
type input "го"
type textarea "@гор"
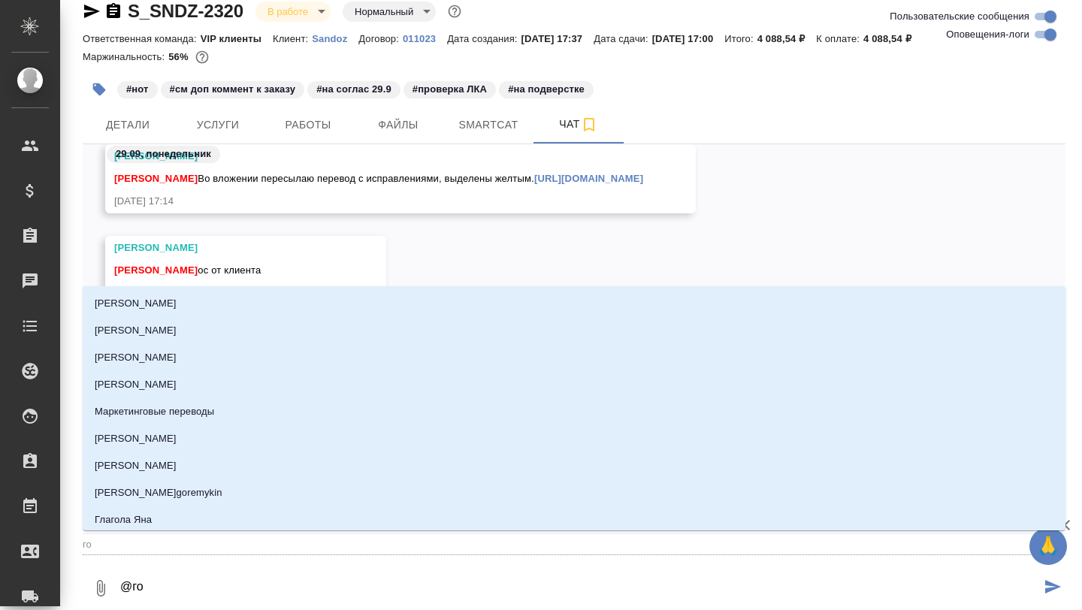
type input "гор"
type textarea "@горш"
type input "горш"
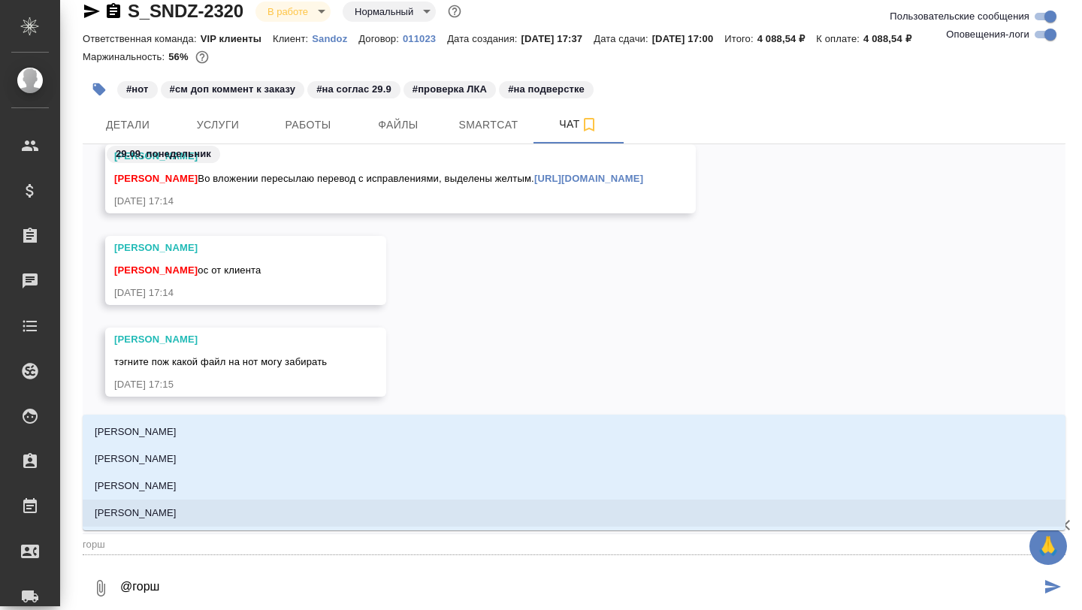
click at [168, 523] on li "Горшкова Валентина" at bounding box center [574, 513] width 983 height 27
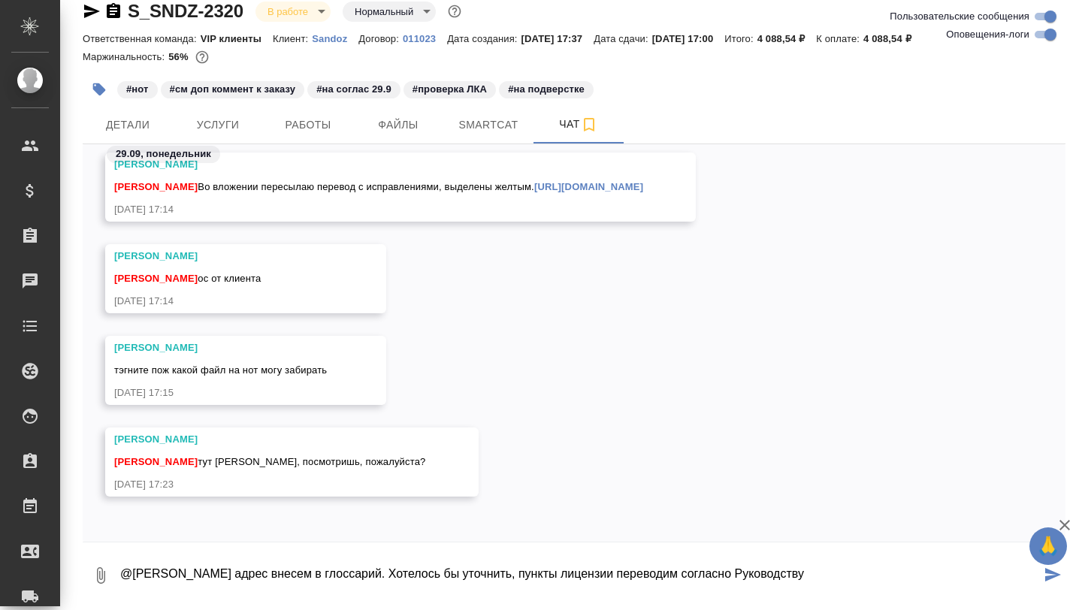
paste textarea "https://docs.cntd.ru/document/1306471064/titles/8OO0LO"
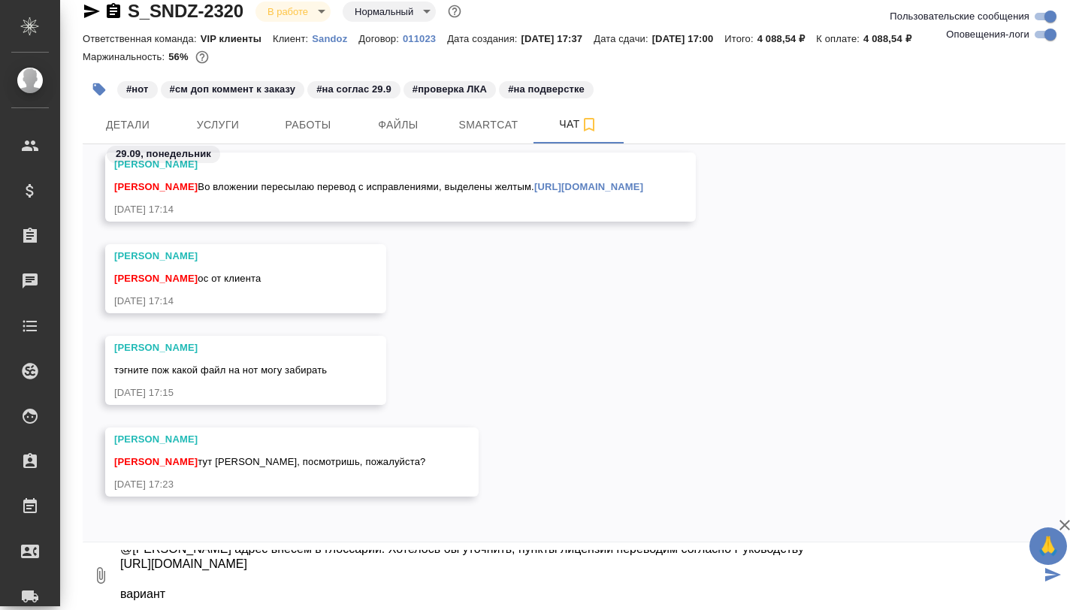
paste textarea "испытания нестерильных лекарственных форм"
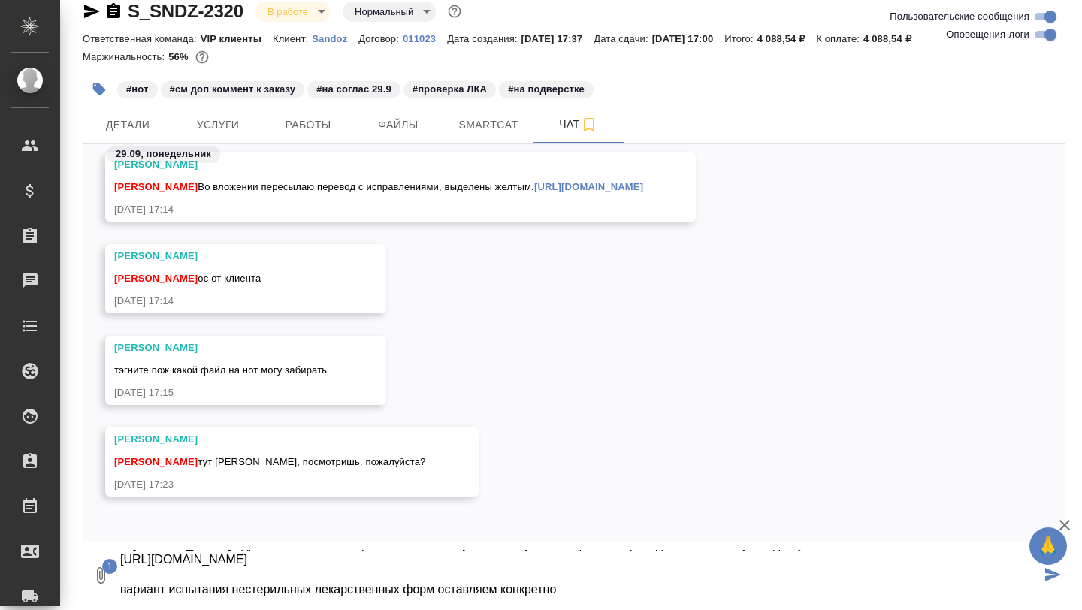
scroll to position [30, 0]
drag, startPoint x: 122, startPoint y: 585, endPoint x: 609, endPoint y: 595, distance: 487.1
click at [609, 595] on textarea "@Горшкова Валентина адрес внесем в глоссарий. Хотелось бы уточнить, пункты лице…" at bounding box center [580, 575] width 922 height 51
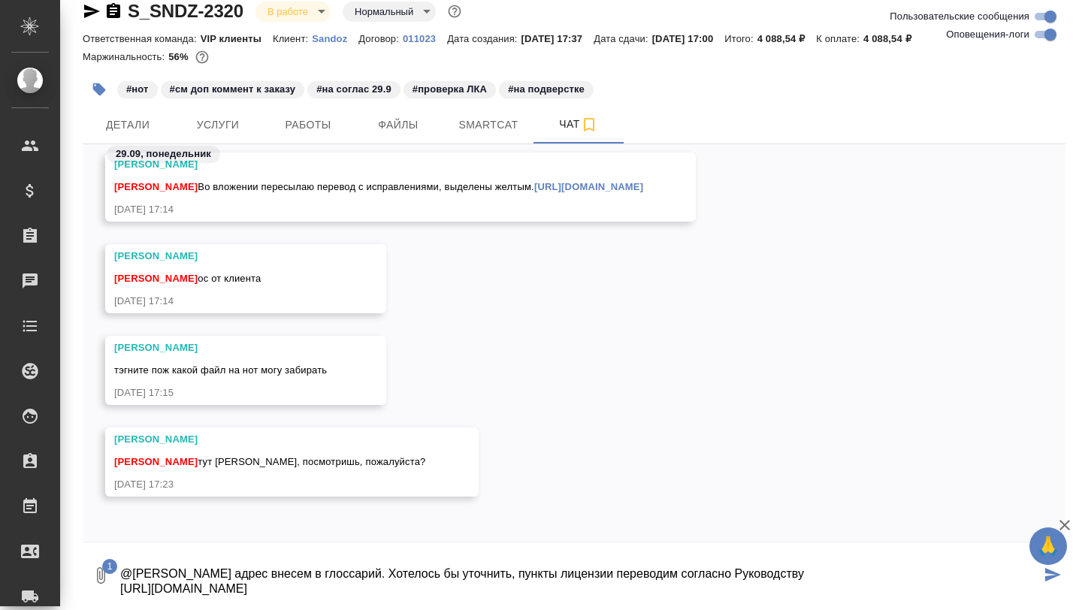
scroll to position [15, 0]
paste textarea "испытания нестерильных лекарственных форм"
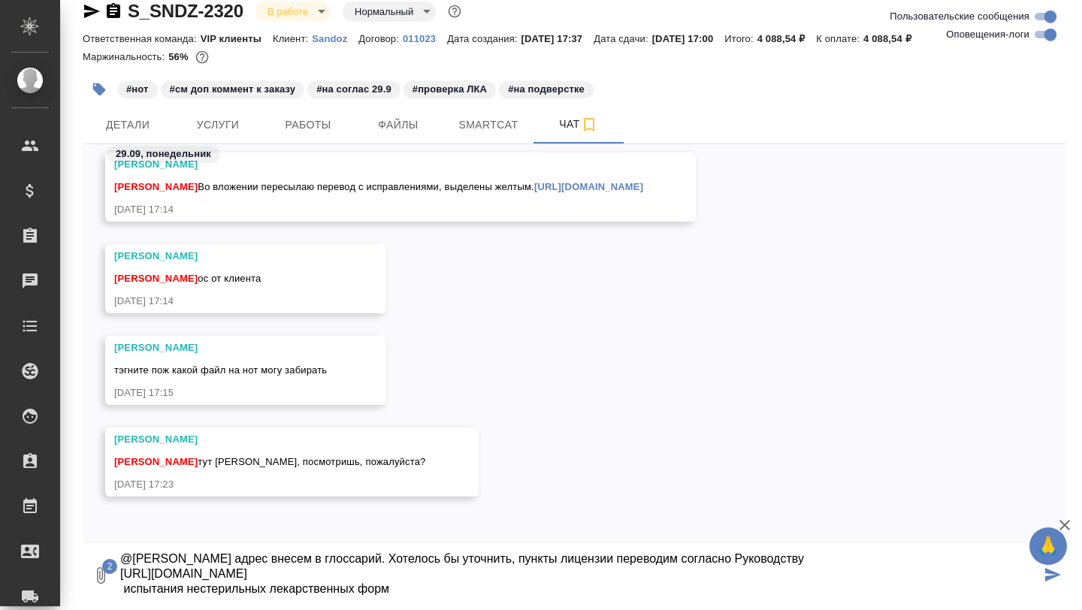
click at [119, 592] on textarea "@Горшкова Валентина адрес внесем в глоссарий. Хотелось бы уточнить, пункты лице…" at bounding box center [580, 575] width 922 height 51
click at [482, 588] on textarea "@Горшкова Валентина адрес внесем в глоссарий. Хотелось бы уточнить, пункты лице…" at bounding box center [580, 575] width 922 height 51
click at [449, 568] on textarea "@Горшкова Валентина адрес внесем в глоссарий. Хотелось бы уточнить, пункты лице…" at bounding box center [580, 575] width 922 height 51
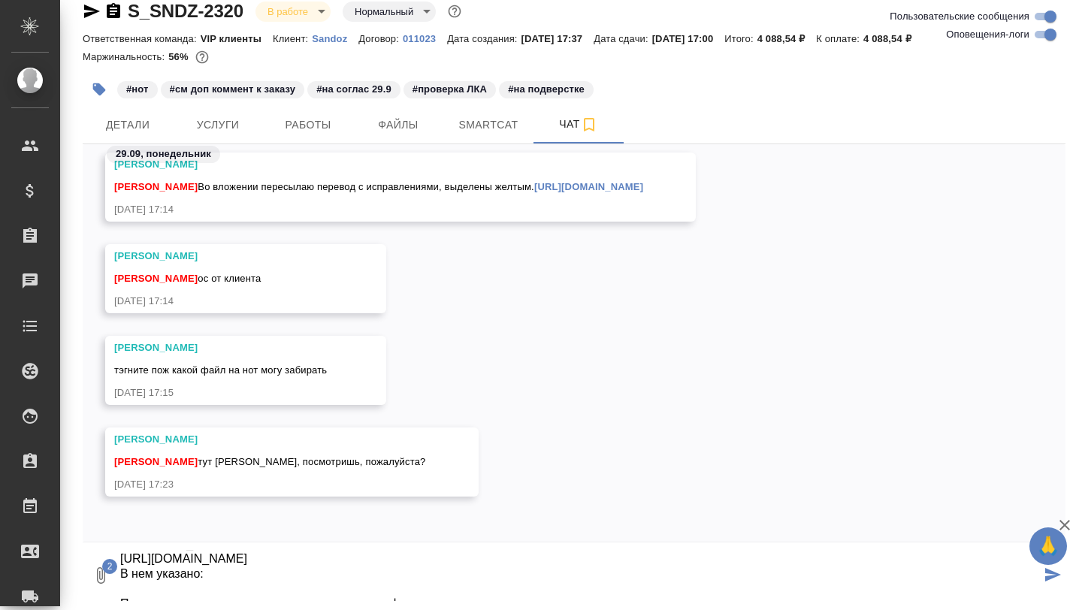
paste textarea "2.1.2. Микробиологические испытания: микробиологическая чистота; 2.1.3. Химичес…"
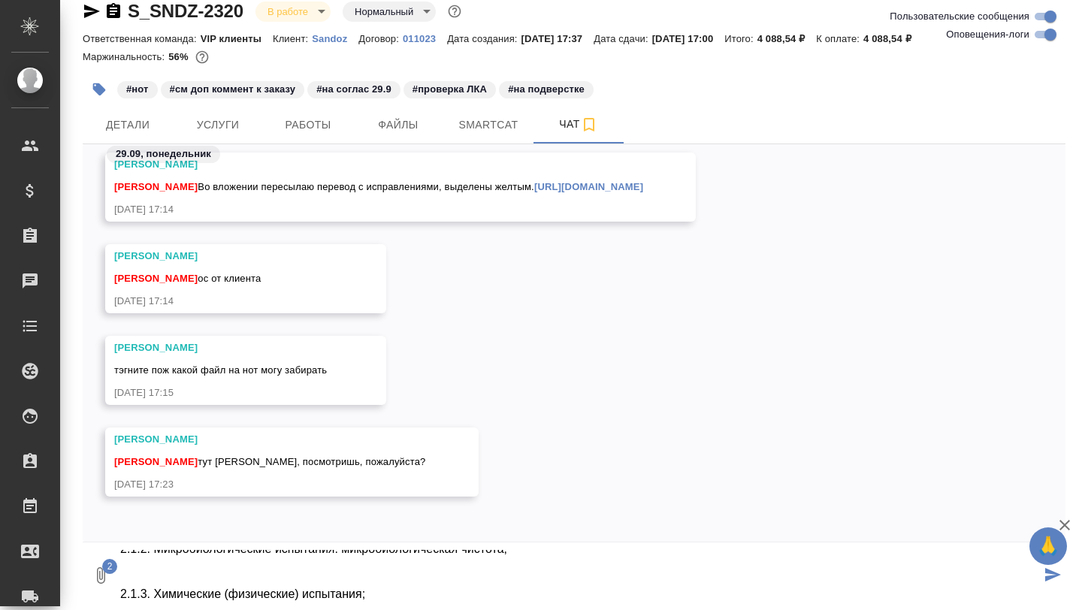
click at [233, 567] on textarea "@Горшкова Валентина адрес внесем в глоссарий. Хотелось бы уточнить, пункты лице…" at bounding box center [580, 575] width 922 height 51
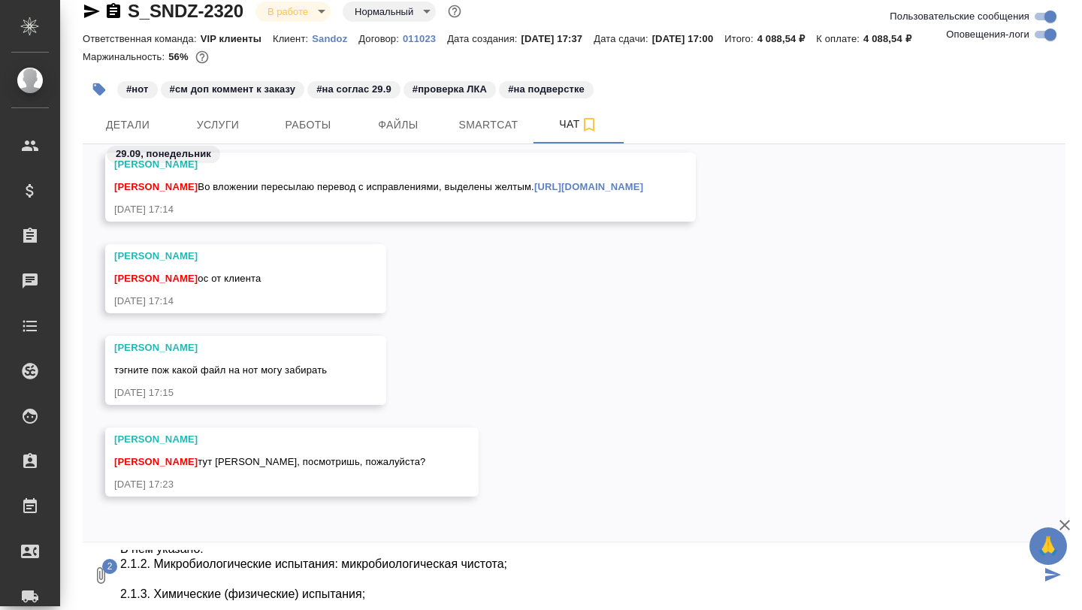
scroll to position [75, 0]
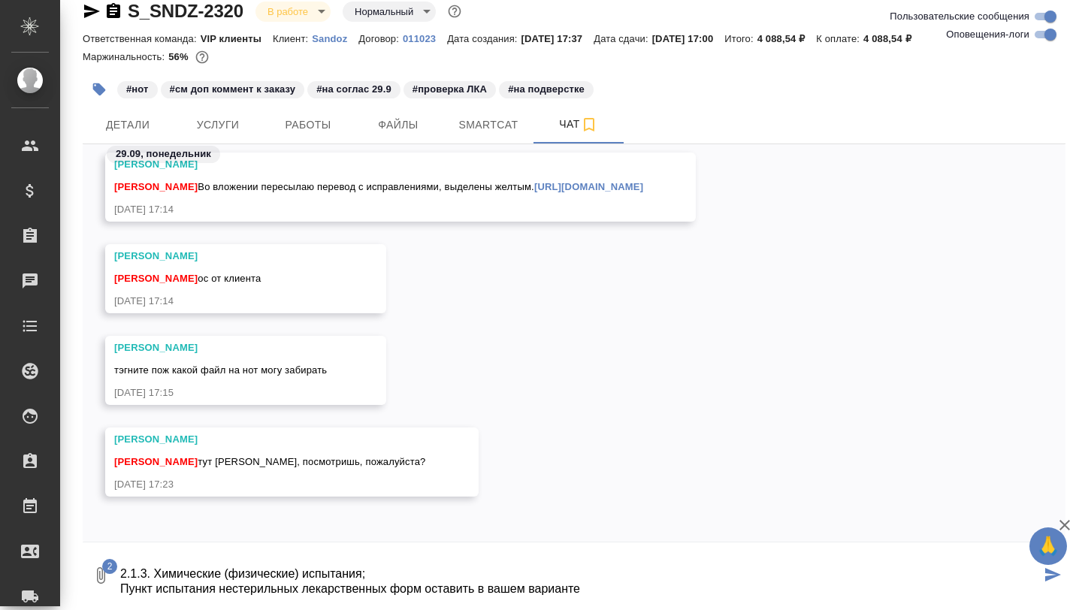
drag, startPoint x: 119, startPoint y: 592, endPoint x: 150, endPoint y: 591, distance: 31.6
click at [150, 591] on textarea "@Горшкова Валентина адрес внесем в глоссарий. Хотелось бы уточнить, пункты лице…" at bounding box center [580, 575] width 922 height 51
click at [233, 592] on textarea "@Горшкова Валентина адрес внесем в глоссарий. Хотелось бы уточнить, пункты лице…" at bounding box center [580, 575] width 922 height 51
click at [500, 591] on textarea "@Горшкова Валентина адрес внесем в глоссарий. Хотелось бы уточнить, пункты лице…" at bounding box center [580, 575] width 922 height 51
click at [544, 592] on textarea "@Горшкова Валентина адрес внесем в глоссарий. Хотелось бы уточнить, пункты лице…" at bounding box center [580, 575] width 922 height 51
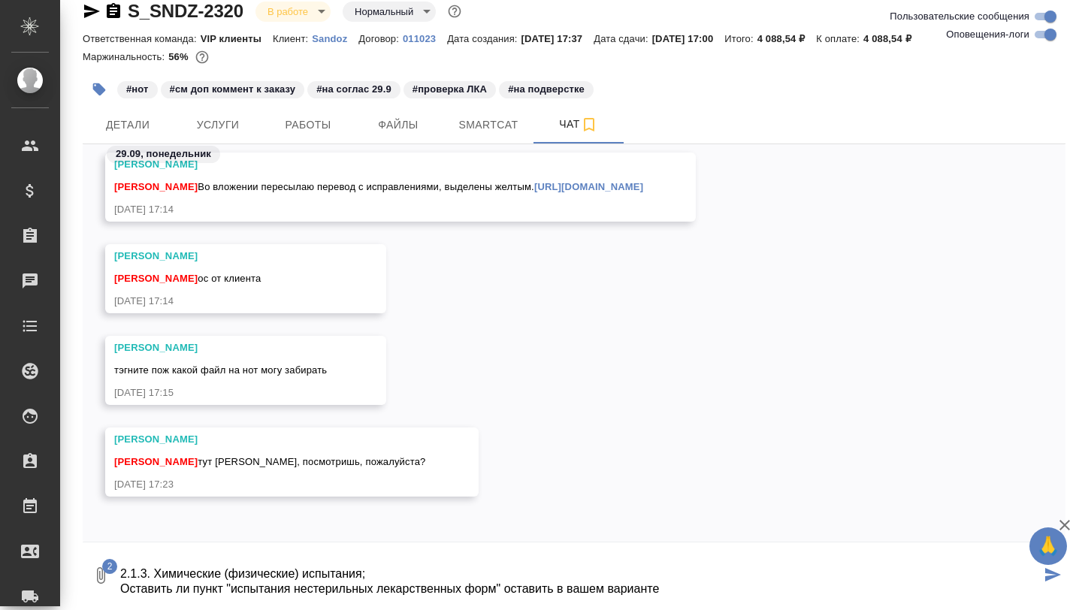
click at [544, 592] on textarea "@Горшкова Валентина адрес внесем в глоссарий. Хотелось бы уточнить, пункты лице…" at bounding box center [580, 575] width 922 height 51
click at [661, 594] on textarea "@Горшкова Валентина адрес внесем в глоссарий. Хотелось бы уточнить, пункты лице…" at bounding box center [580, 575] width 922 height 51
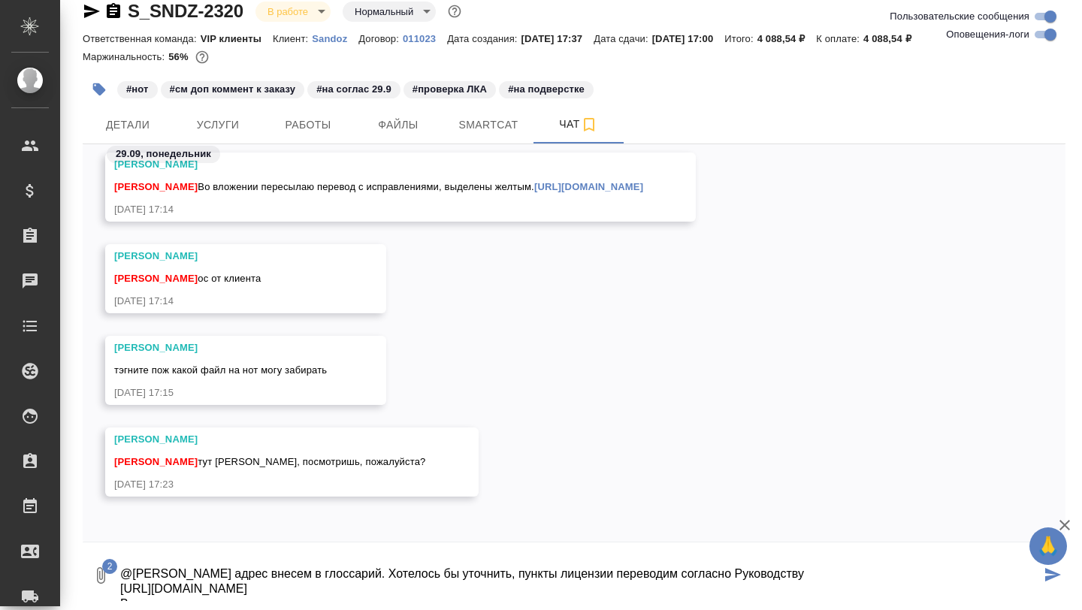
click at [413, 576] on textarea "@Горшкова Валентина адрес внесем в глоссарий. Хотелось бы уточнить, пункты лице…" at bounding box center [580, 575] width 922 height 51
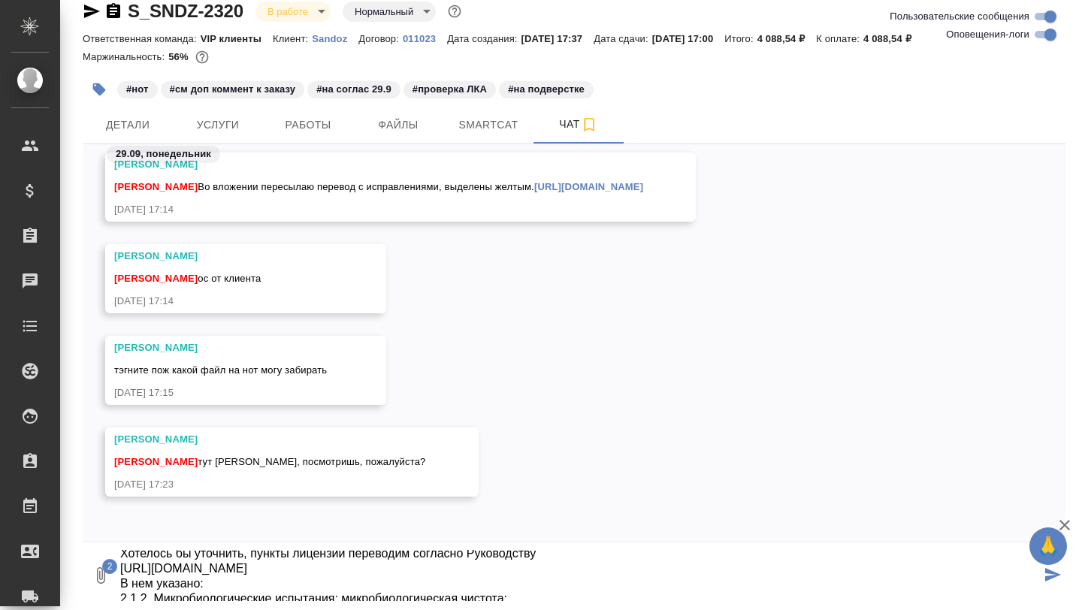
scroll to position [34, 0]
click at [391, 579] on textarea "@Горшкова Валентина адрес внесем в глоссарий. Хотелось бы уточнить, пункты лице…" at bounding box center [580, 575] width 922 height 51
type textarea "@Горшкова Валентина адрес внесем в глоссарий. Хотелось бы уточнить, пункты лице…"
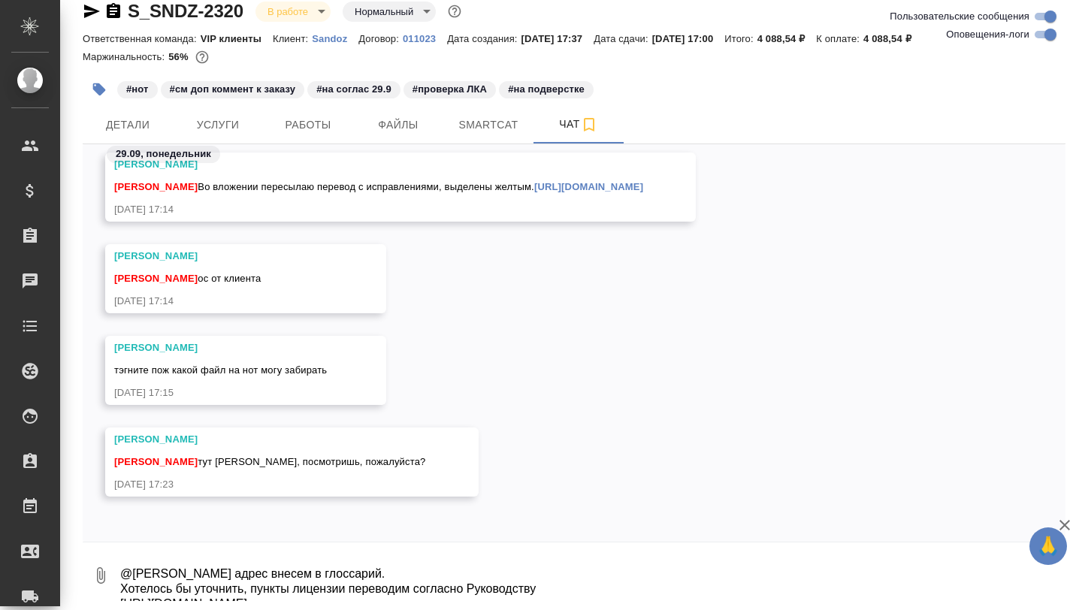
scroll to position [42993, 0]
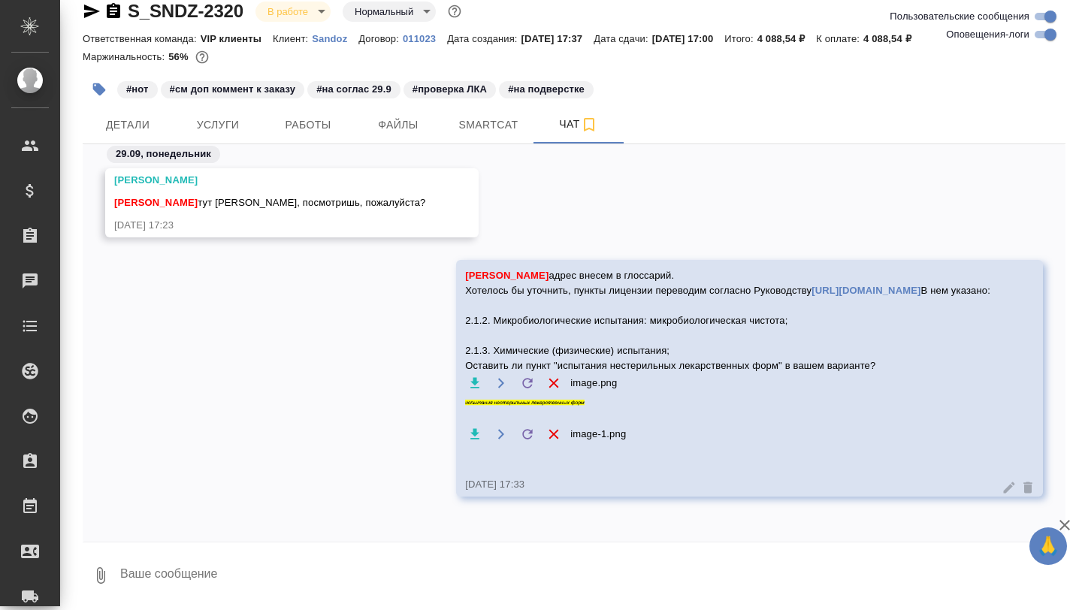
click at [562, 437] on icon "button" at bounding box center [554, 434] width 17 height 17
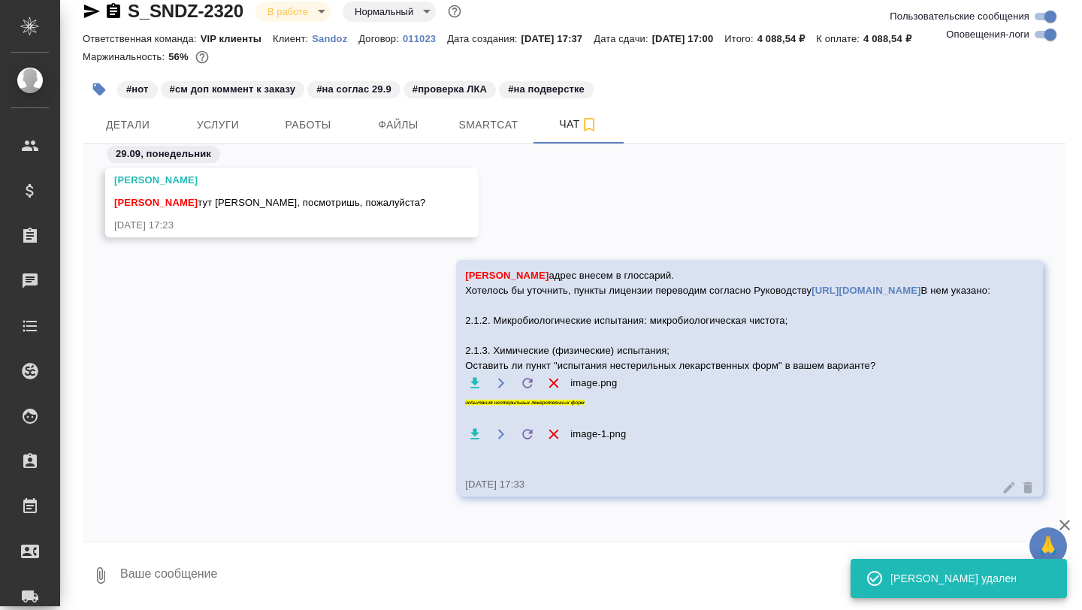
scroll to position [42942, 0]
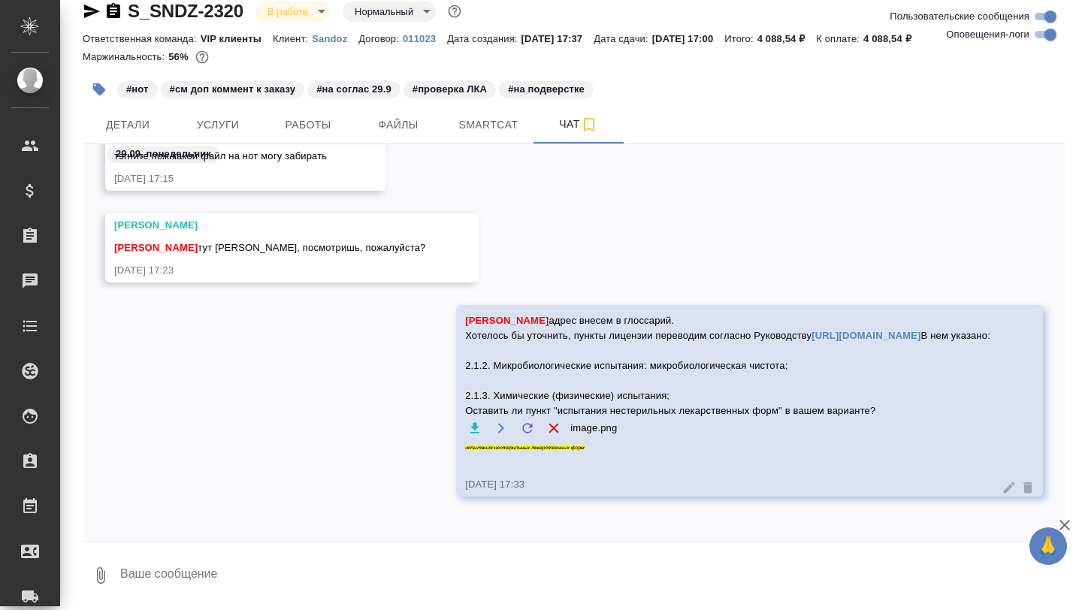
click at [658, 451] on img at bounding box center [577, 448] width 225 height 6
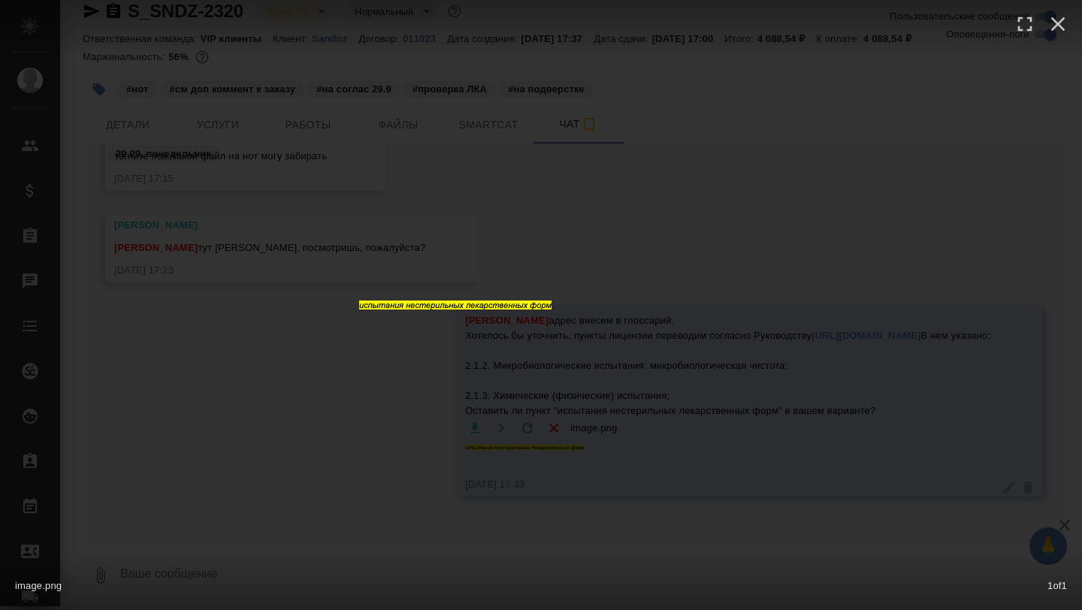
click at [658, 419] on div "image.png 1 of 1" at bounding box center [541, 305] width 1082 height 610
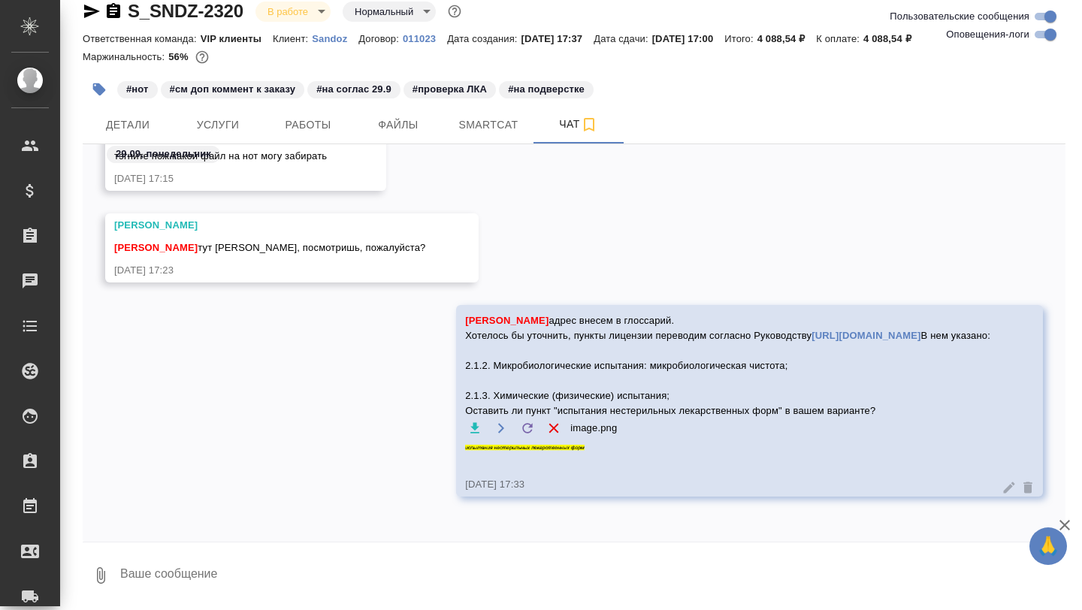
scroll to position [42954, 0]
click at [201, 566] on textarea at bounding box center [592, 575] width 947 height 51
click at [435, 579] on textarea "Если ответят да, то можешь, пожалуйста, убрать выдеение цветом" at bounding box center [580, 575] width 922 height 51
click at [537, 579] on textarea "Если ответят да, то можешь, пожалуйста, убрать выделение цветом" at bounding box center [580, 575] width 922 height 51
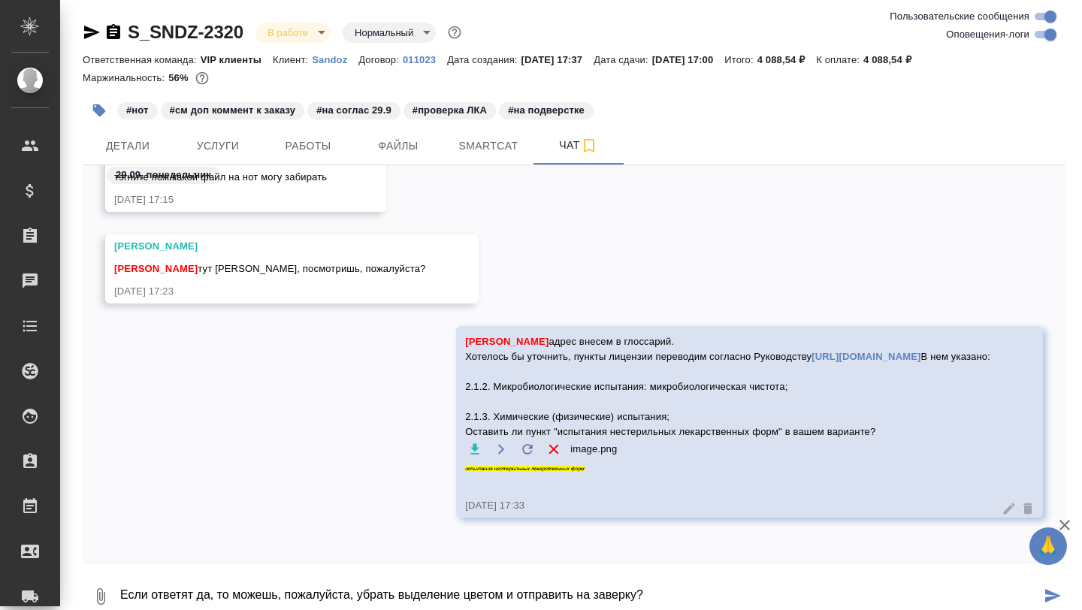
click at [221, 599] on textarea "Если ответят да, то можешь, пожалуйста, убрать выделение цветом и отправить на …" at bounding box center [580, 596] width 922 height 51
type textarea "Если ответят да, оставьте наш вариант, то можешь, пожалуйста, убрать выделение …"
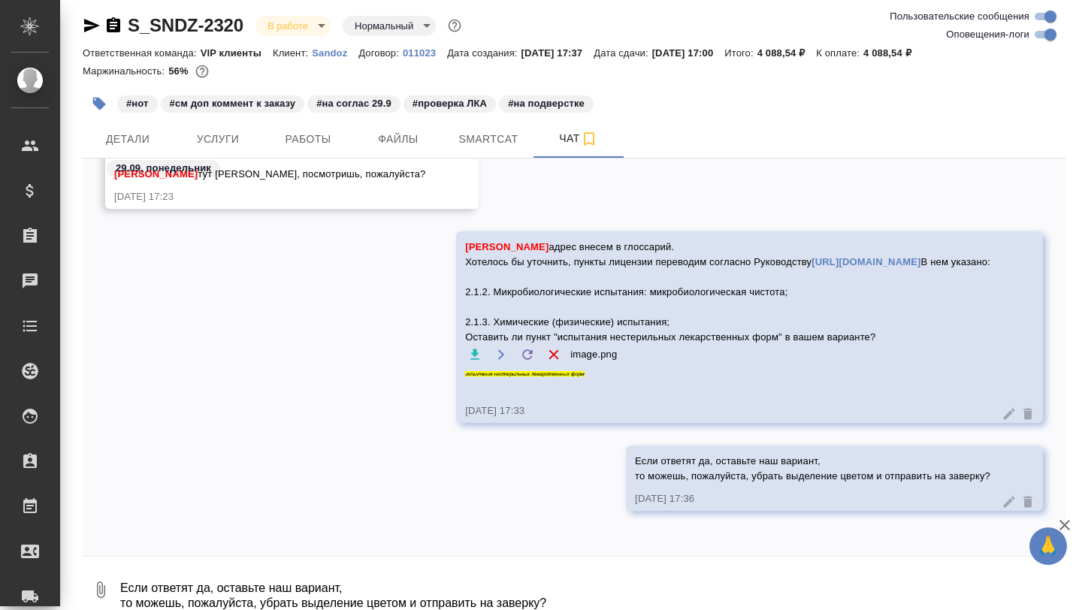
scroll to position [21, 0]
